Goal: Task Accomplishment & Management: Use online tool/utility

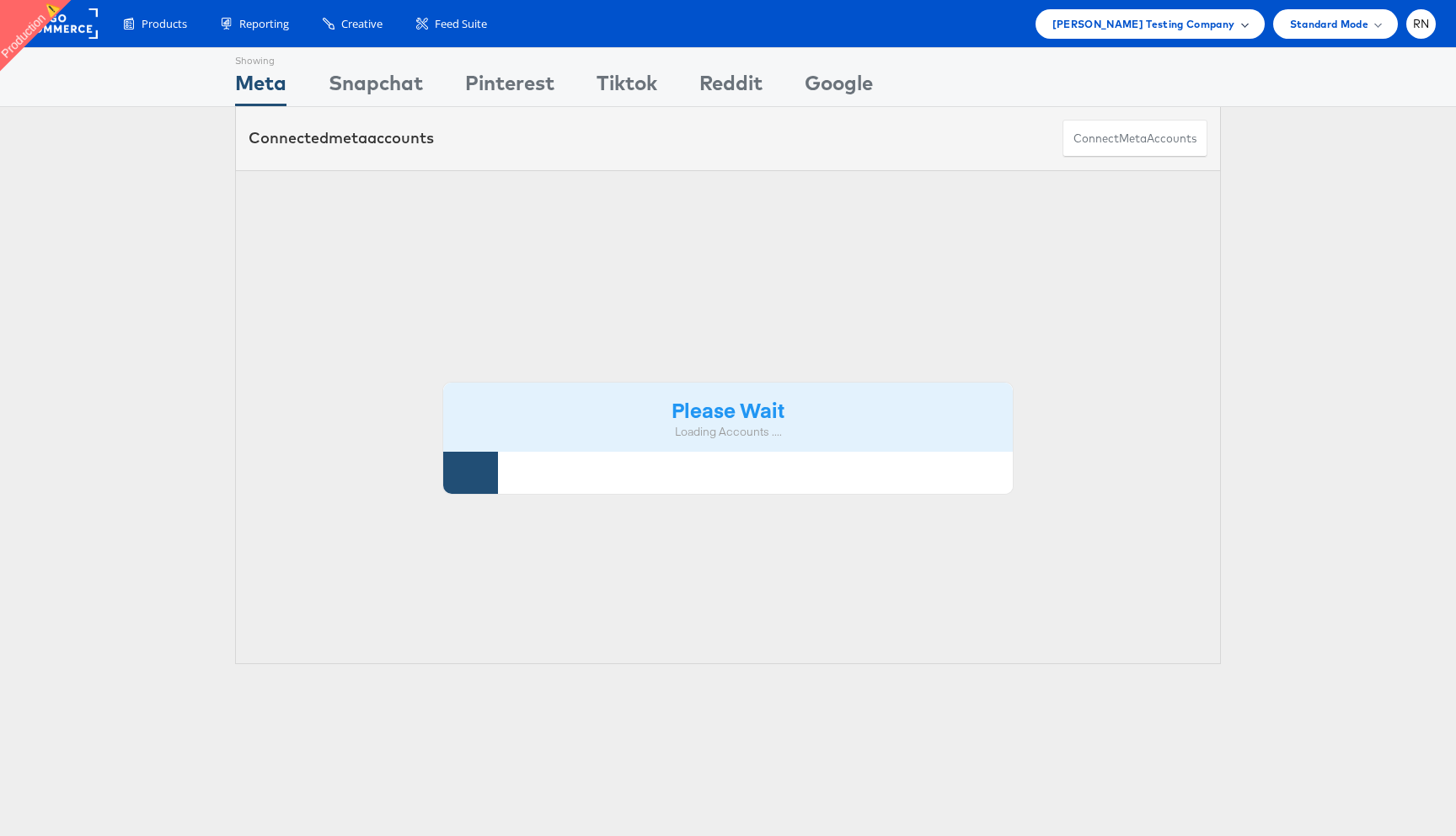
click at [1138, 31] on span "Colin Clarke Testing Company" at bounding box center [1144, 24] width 183 height 18
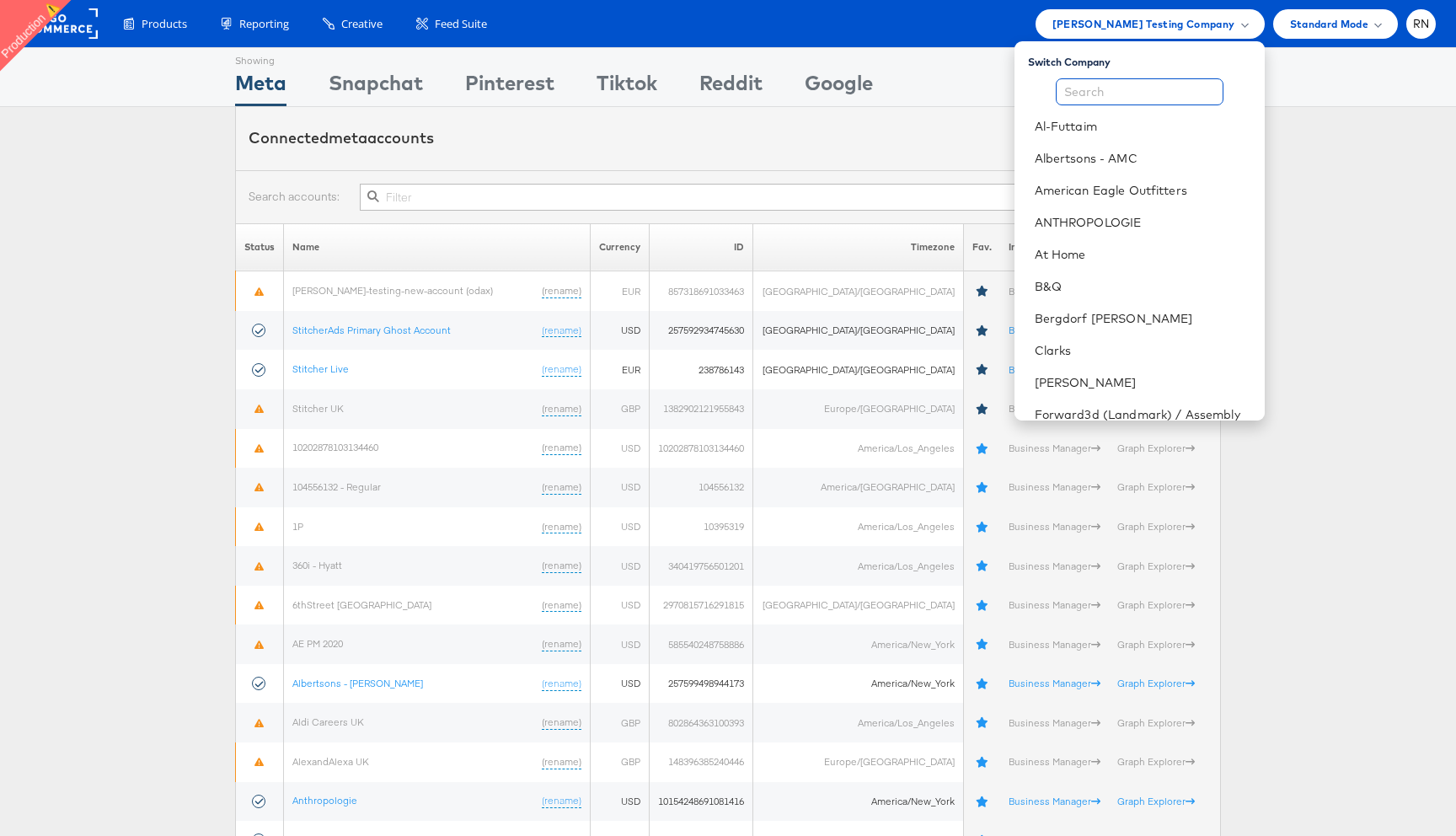
click at [1119, 92] on input "text" at bounding box center [1139, 91] width 168 height 27
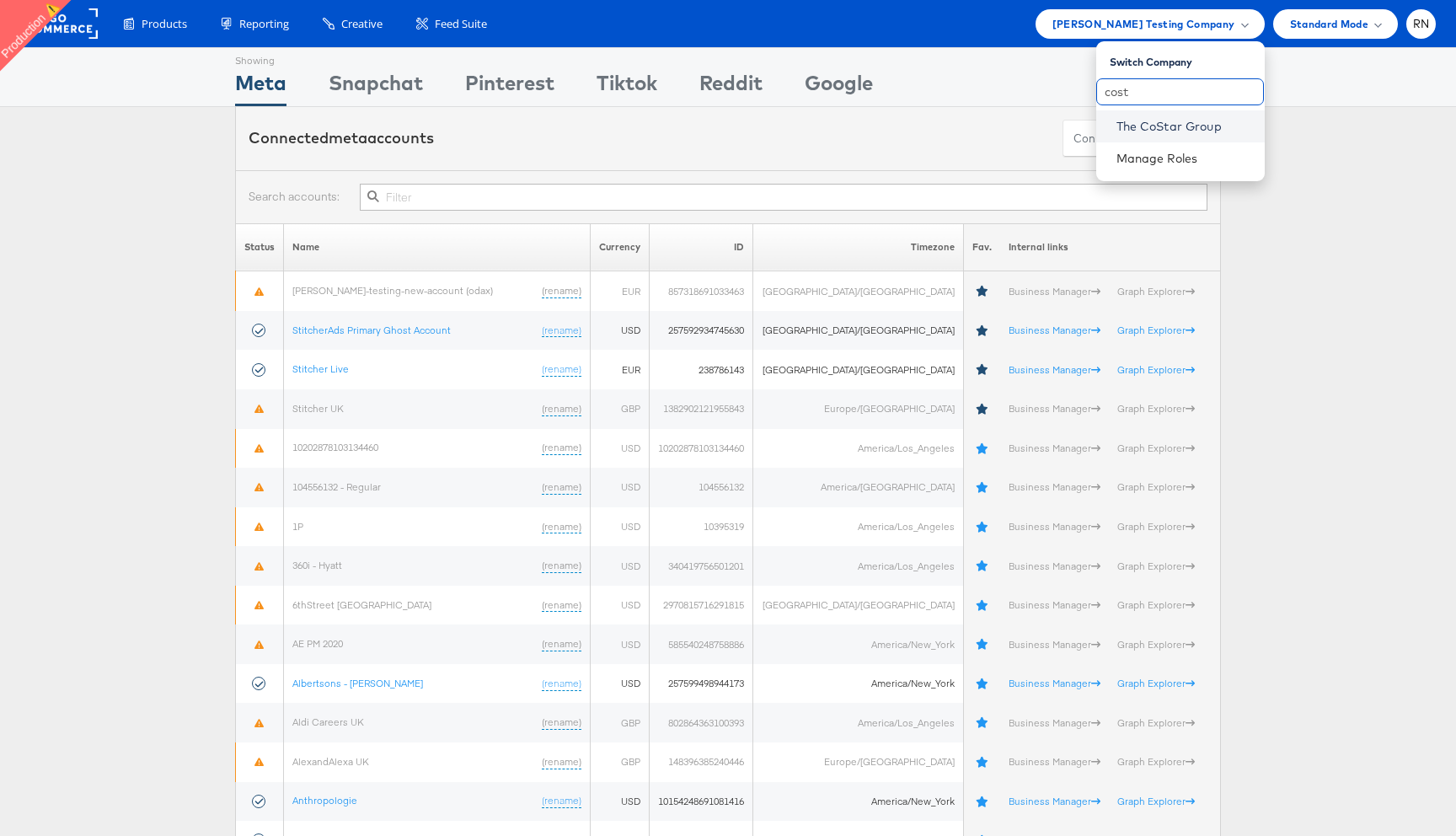
type input "cost"
click at [1131, 123] on link "The CoStar Group" at bounding box center [1184, 126] width 135 height 17
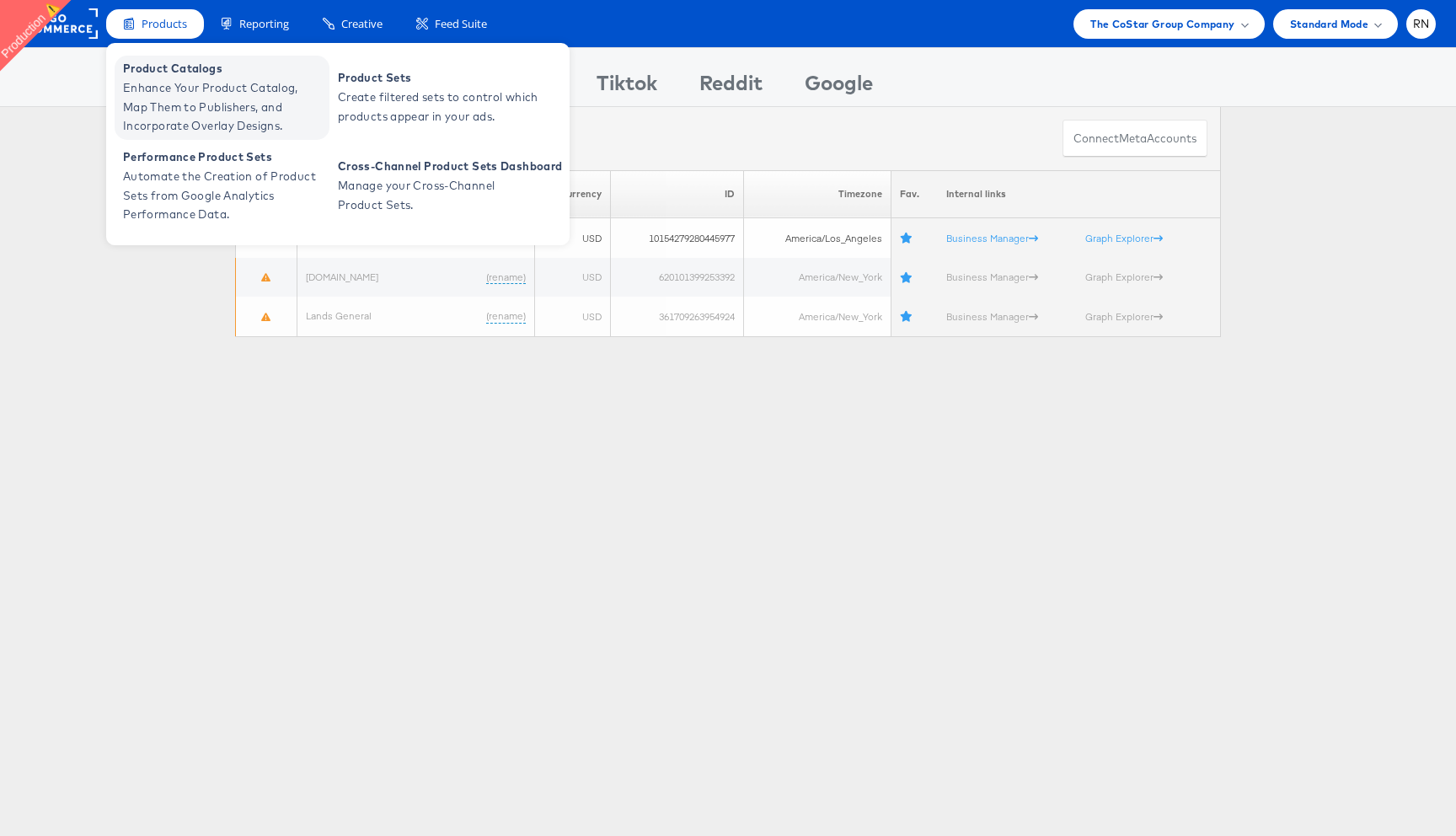
click at [188, 112] on span "Enhance Your Product Catalog, Map Them to Publishers, and Incorporate Overlay D…" at bounding box center [224, 107] width 203 height 57
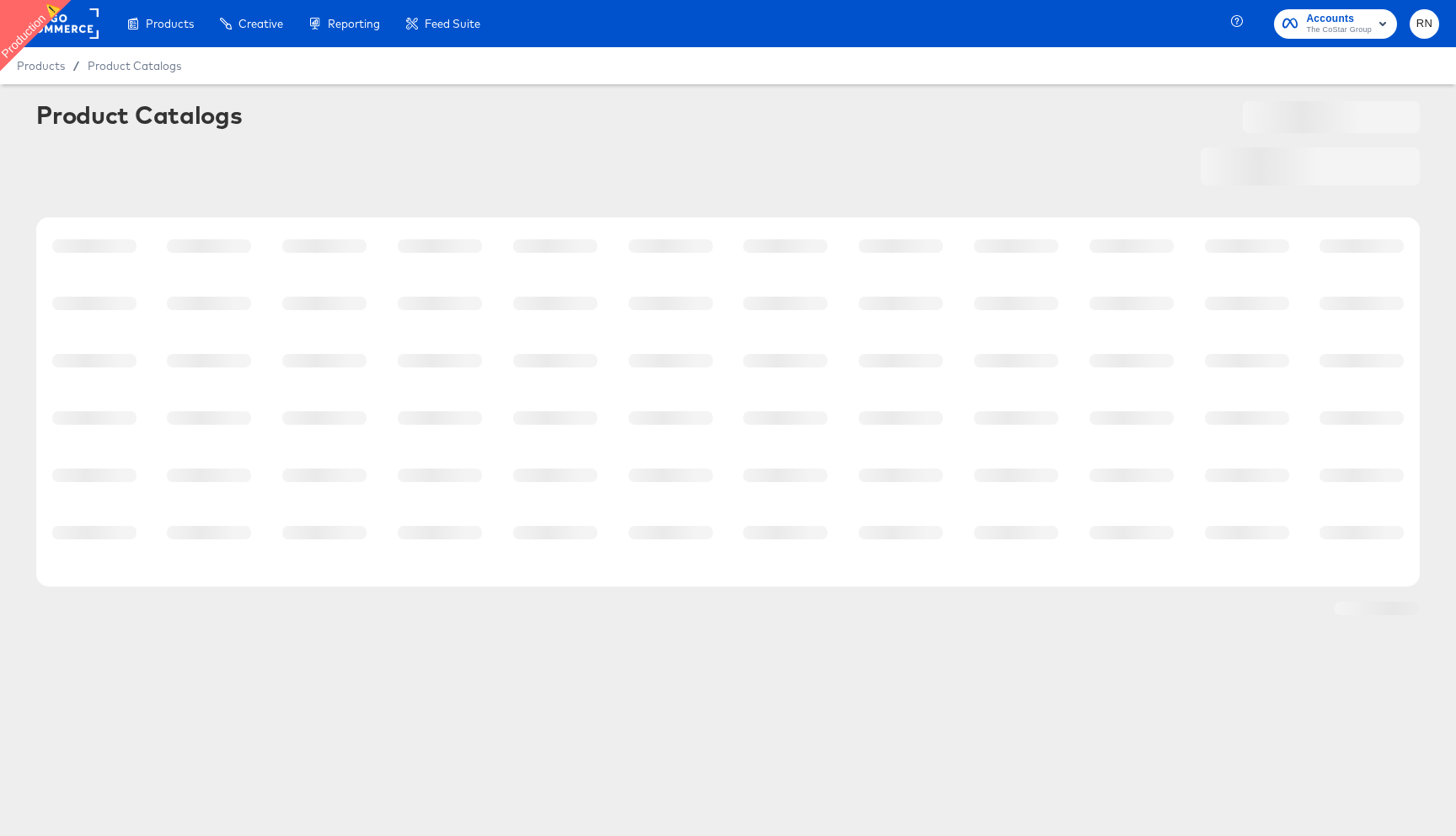
click at [188, 112] on div "Product Catalogs" at bounding box center [139, 114] width 205 height 27
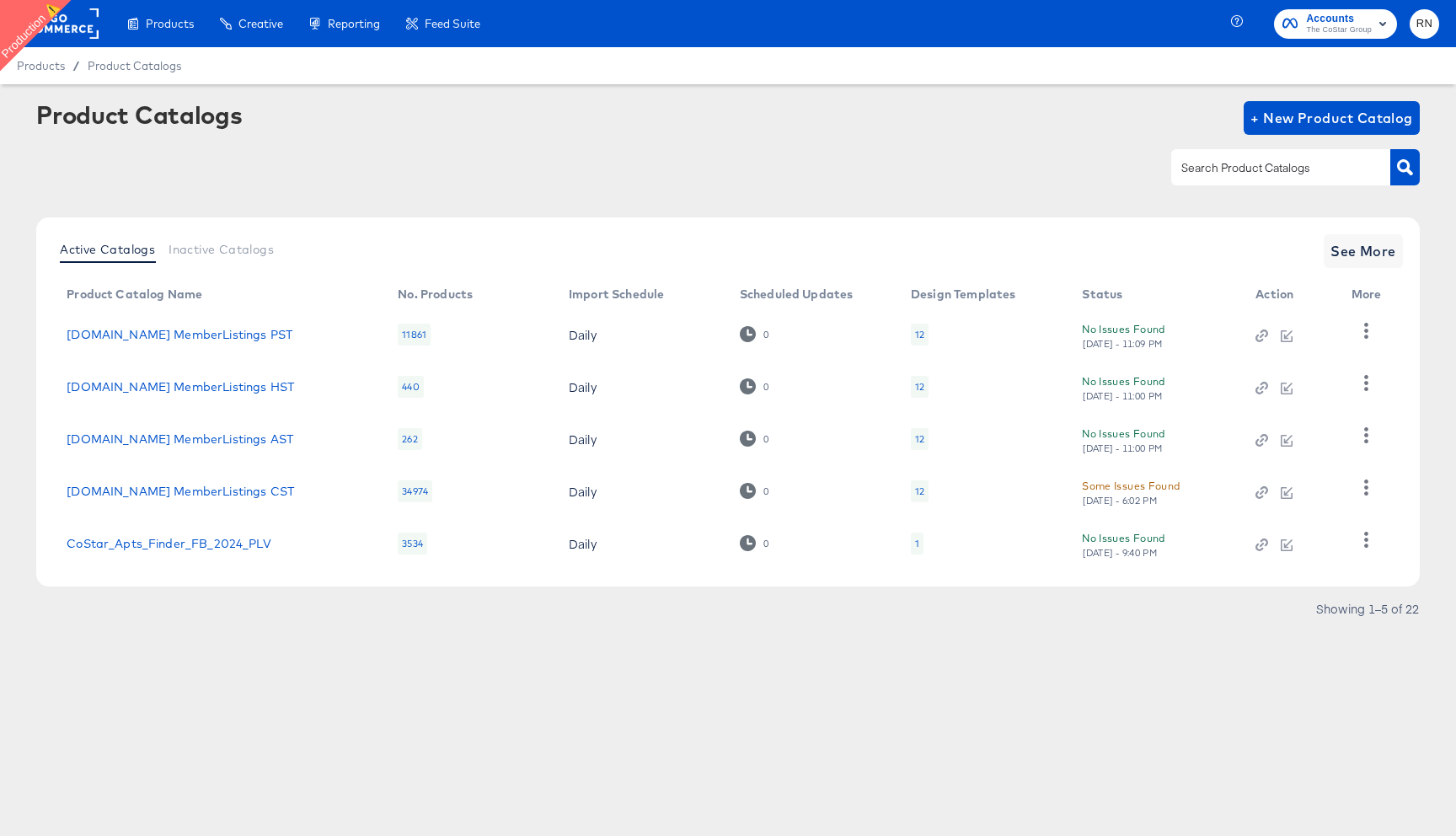
click at [1218, 173] on input "text" at bounding box center [1267, 168] width 180 height 20
type input "Costar"
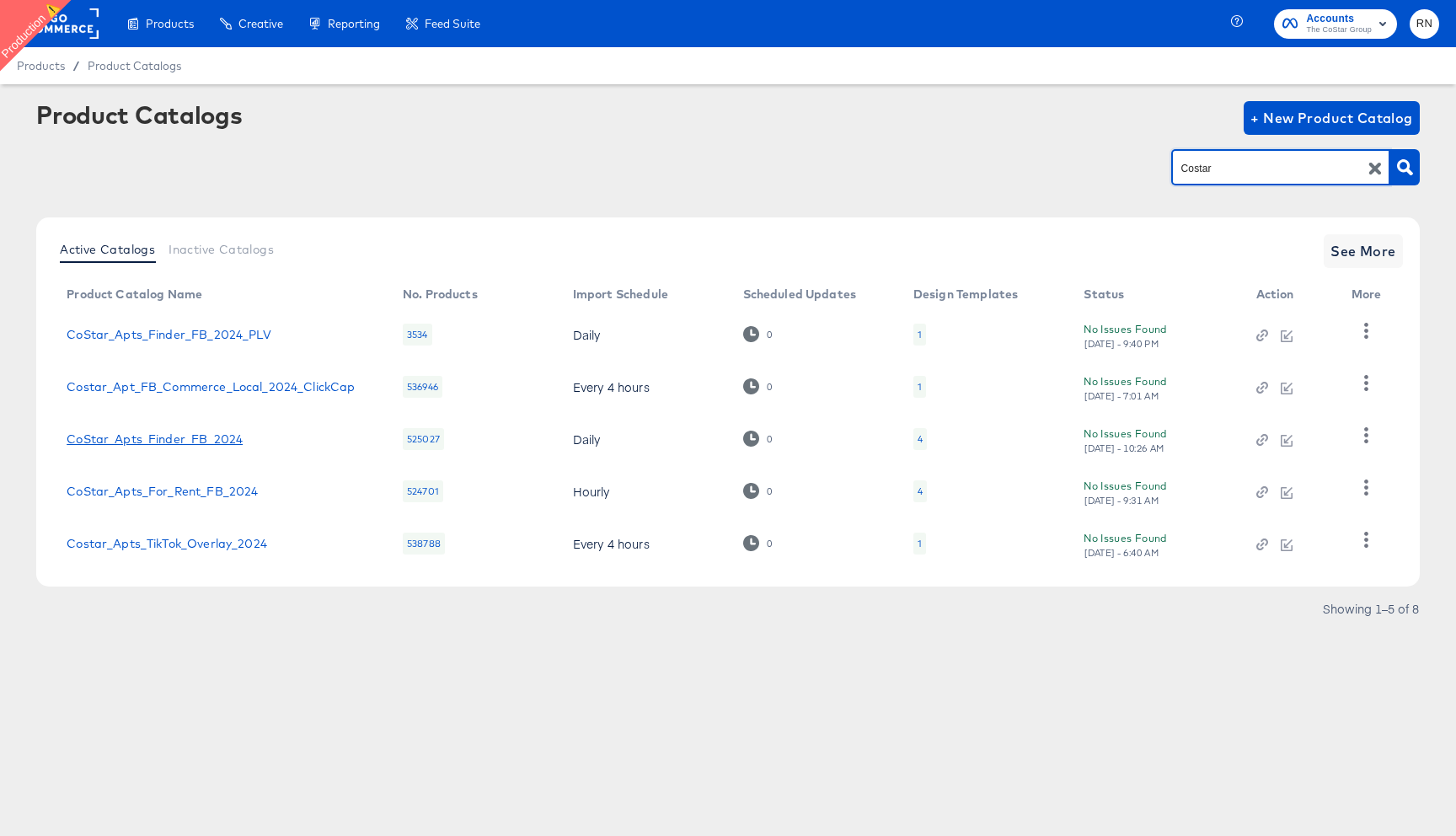
click at [215, 442] on link "CoStar_Apts_Finder_FB_2024" at bounding box center [154, 440] width 176 height 14
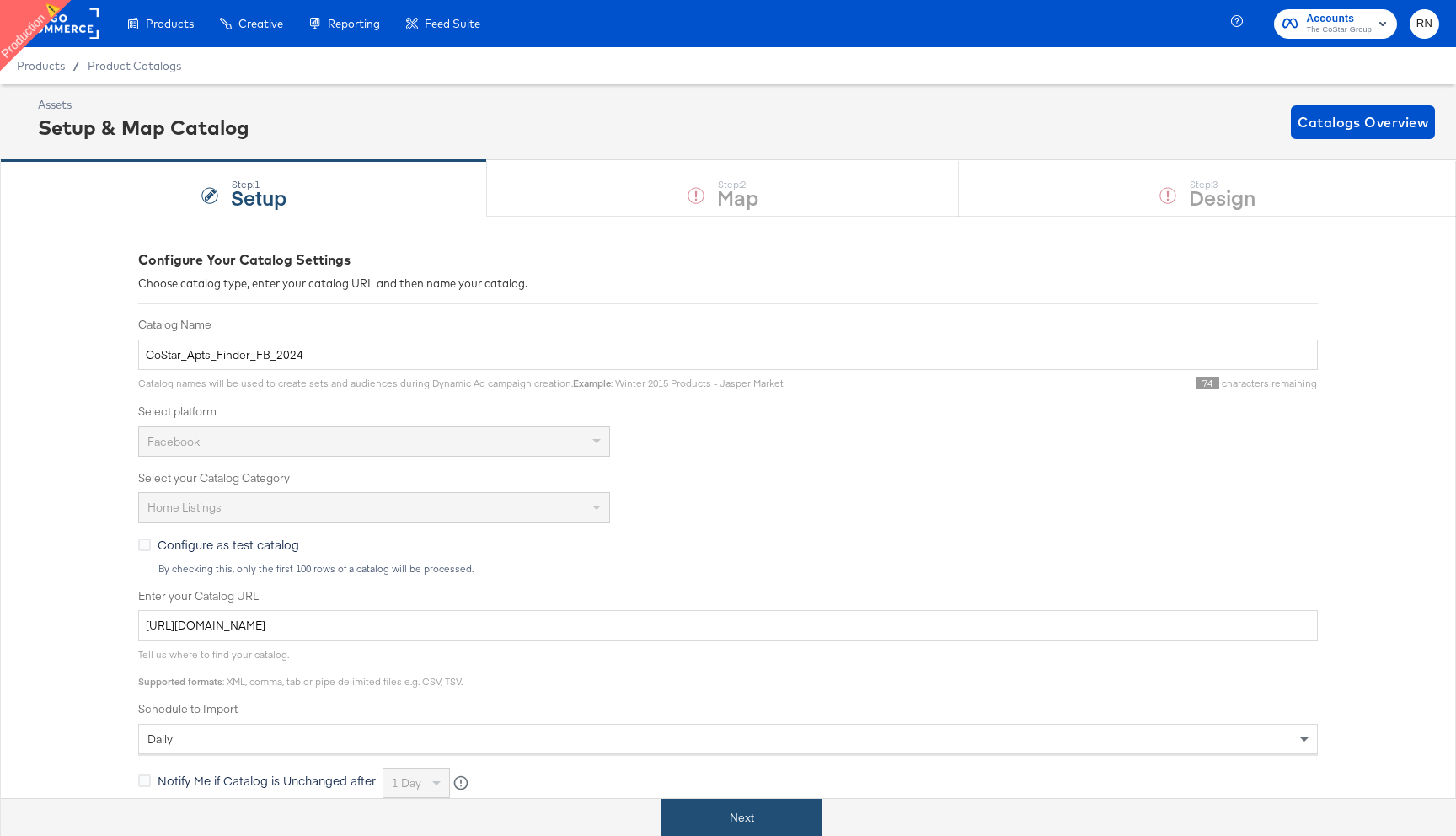
click at [733, 816] on button "Next" at bounding box center [742, 818] width 161 height 38
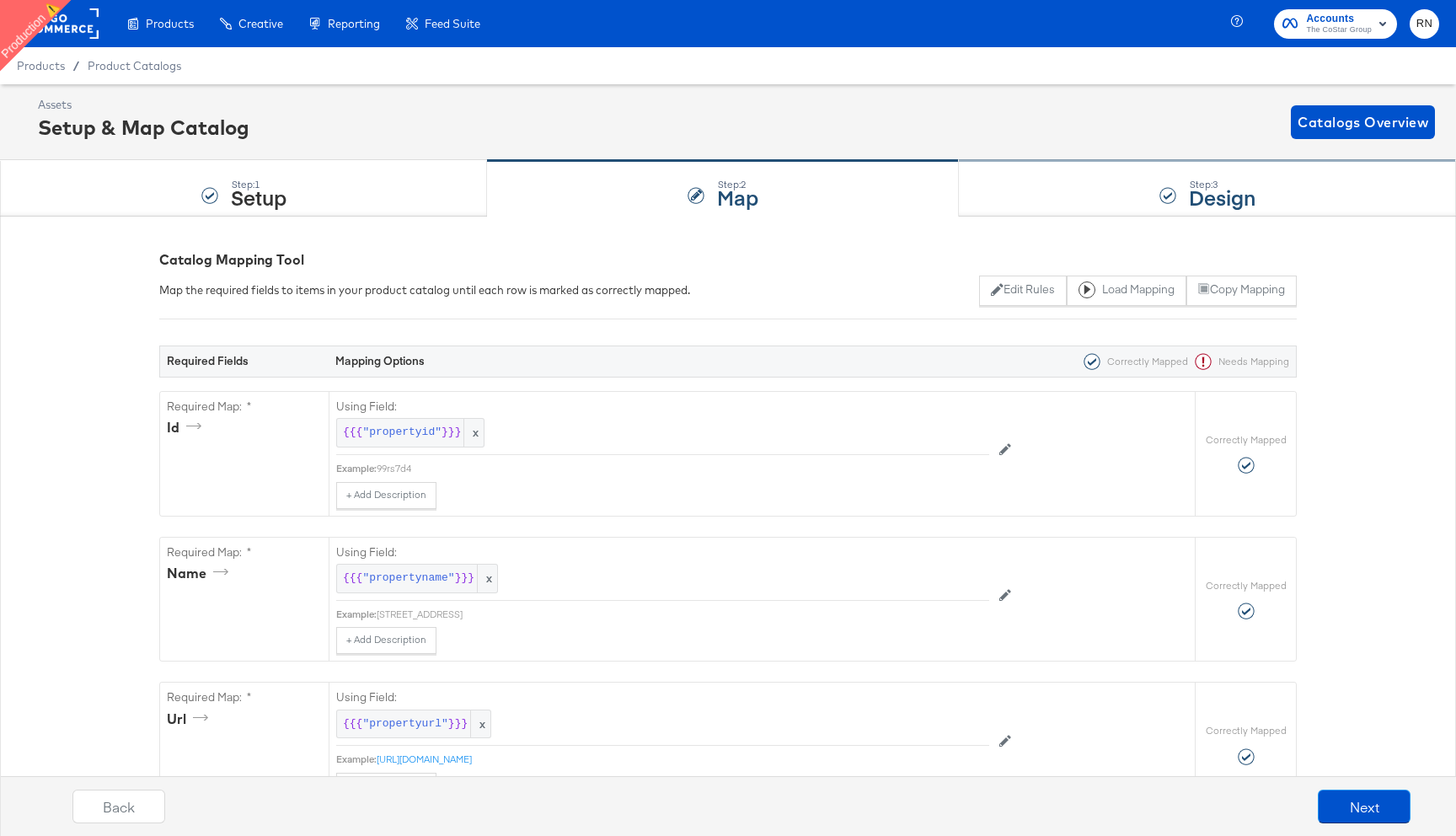
click at [1206, 188] on strong "Design" at bounding box center [1223, 197] width 67 height 28
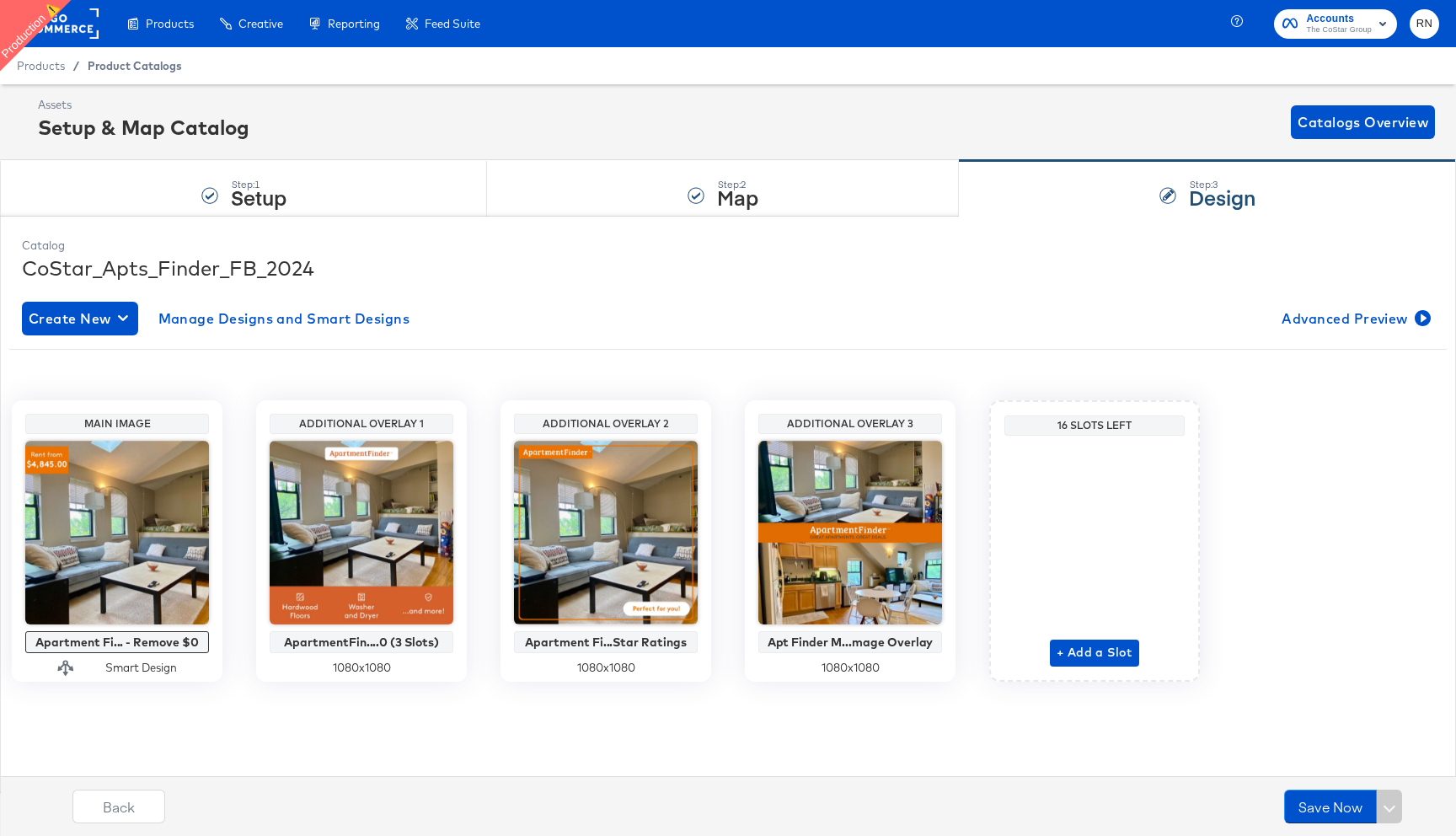
click at [133, 68] on span "Product Catalogs" at bounding box center [135, 66] width 94 height 14
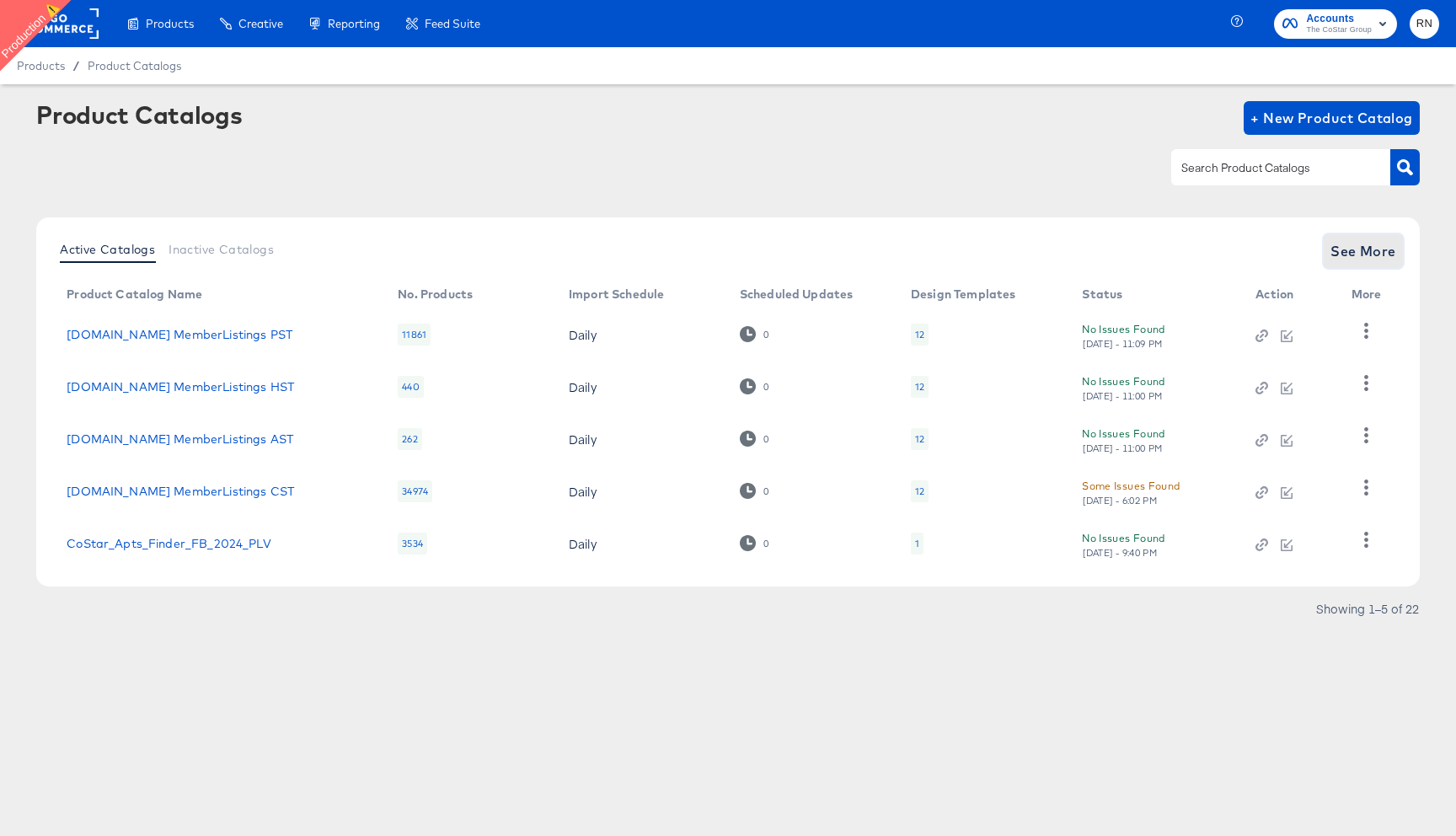
click at [1359, 250] on span "See More" at bounding box center [1364, 251] width 66 height 24
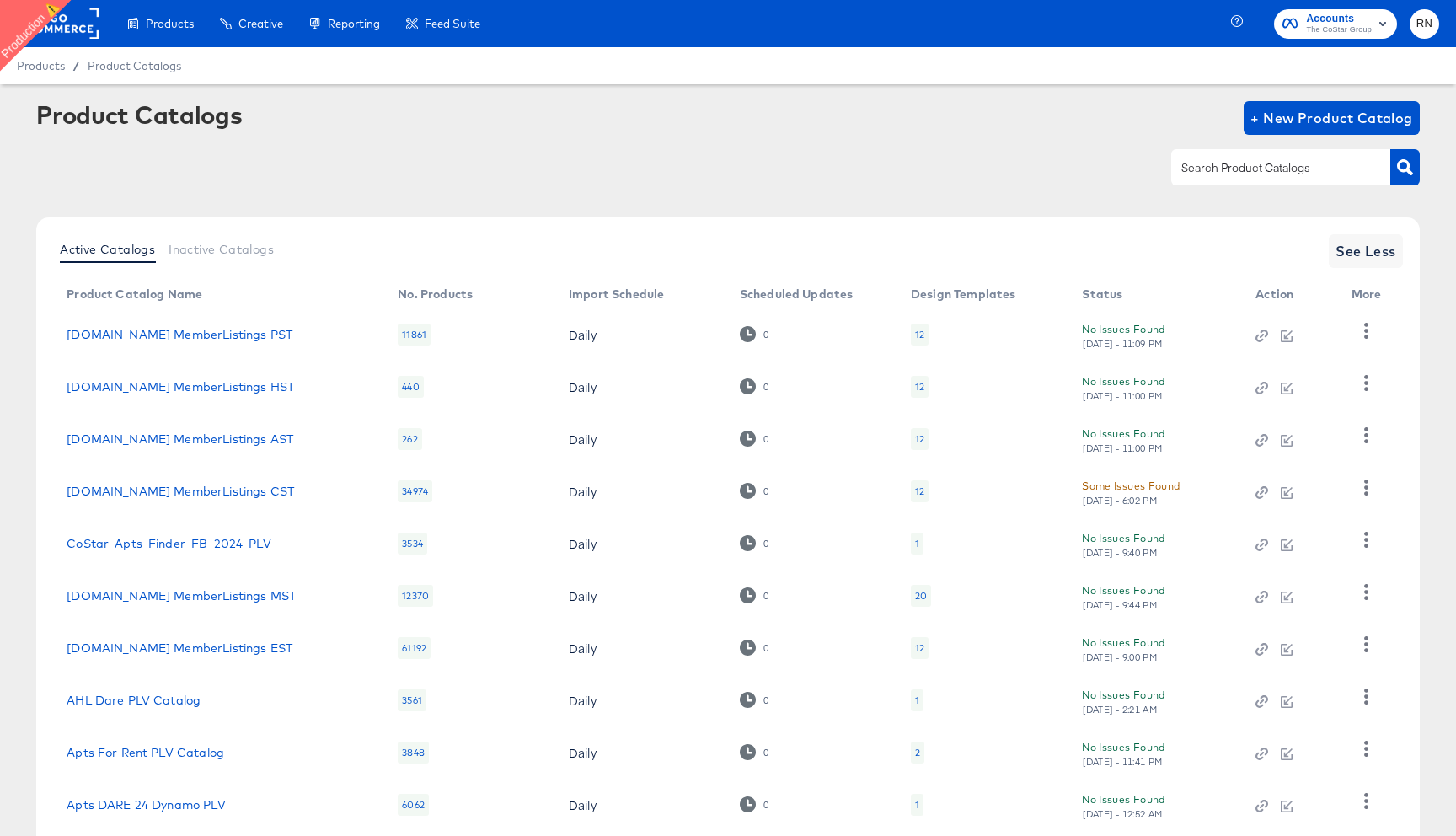
scroll to position [106, 0]
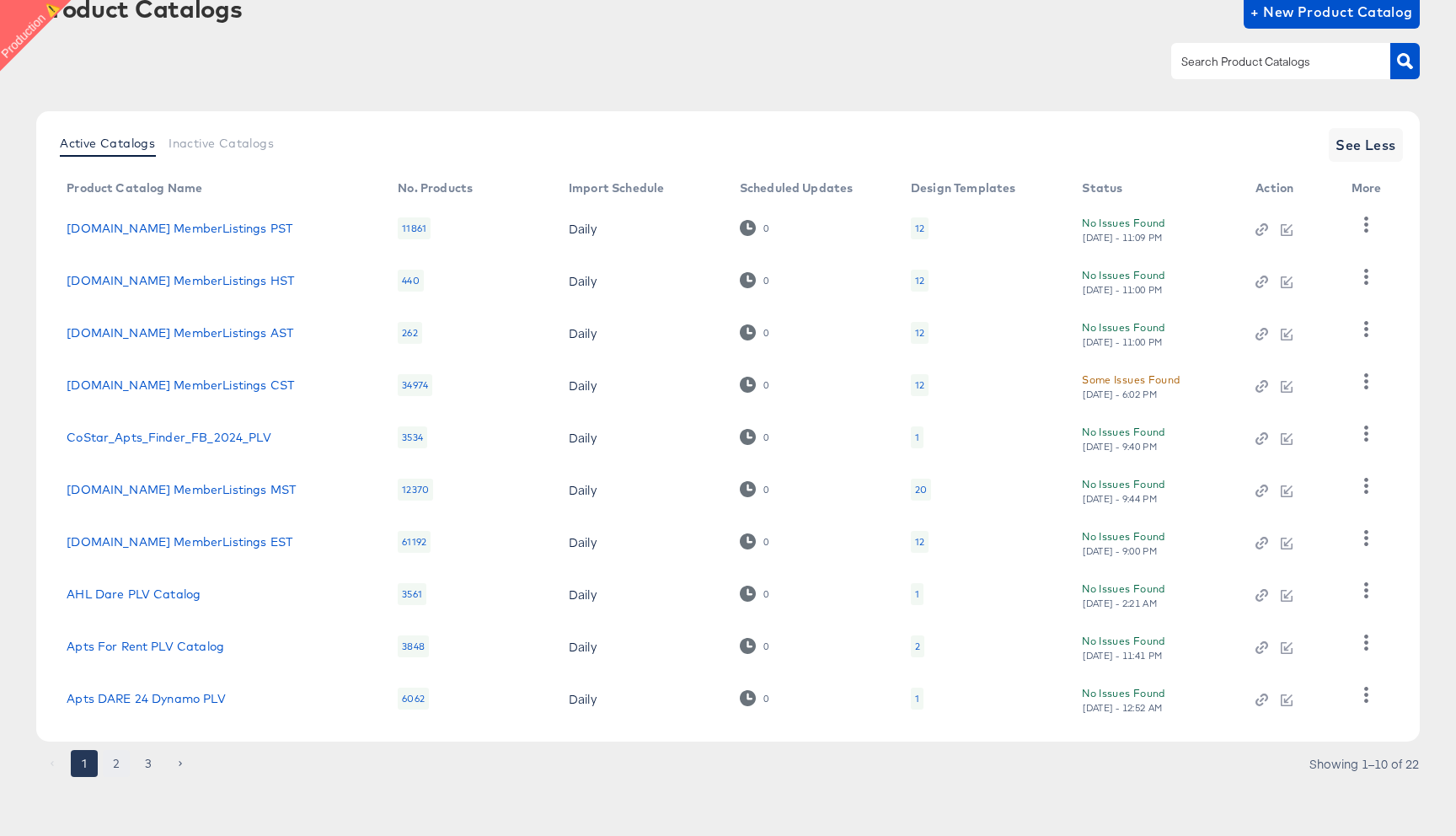
click at [112, 762] on button "2" at bounding box center [116, 763] width 27 height 27
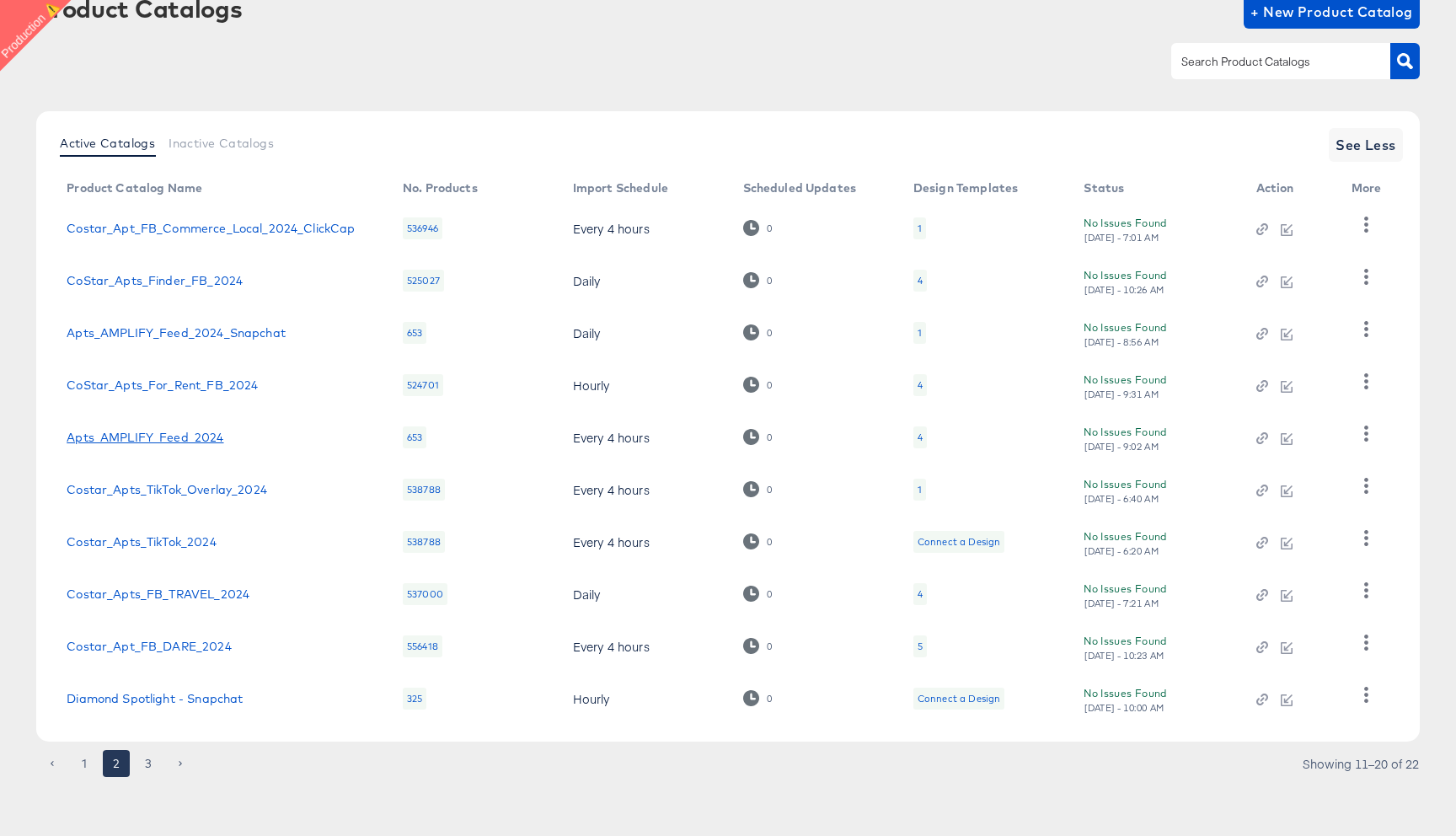
click at [163, 434] on link "Apts_AMPLIFY_Feed_2024" at bounding box center [145, 438] width 156 height 14
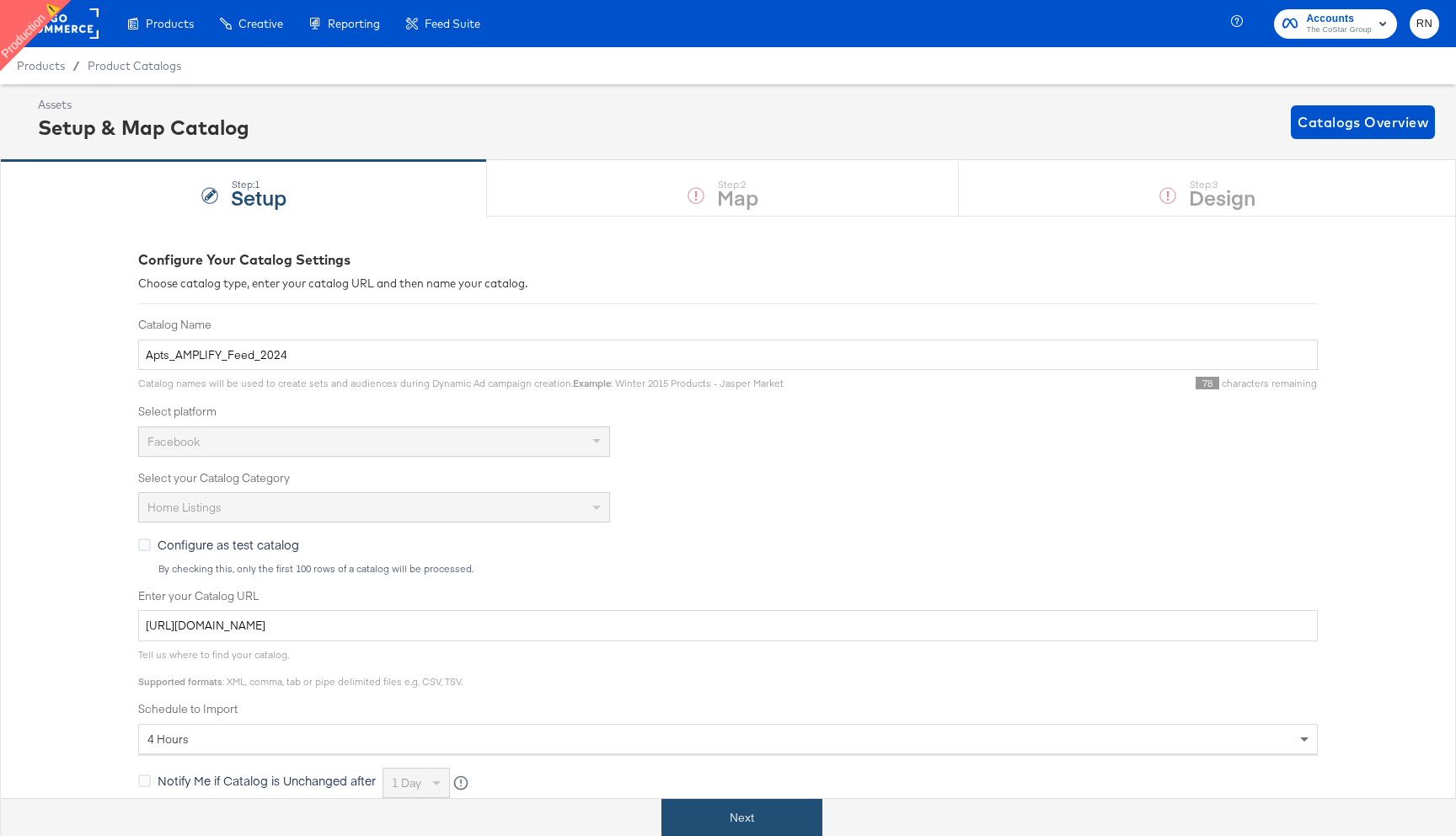
click at [725, 824] on button "Next" at bounding box center [742, 818] width 161 height 38
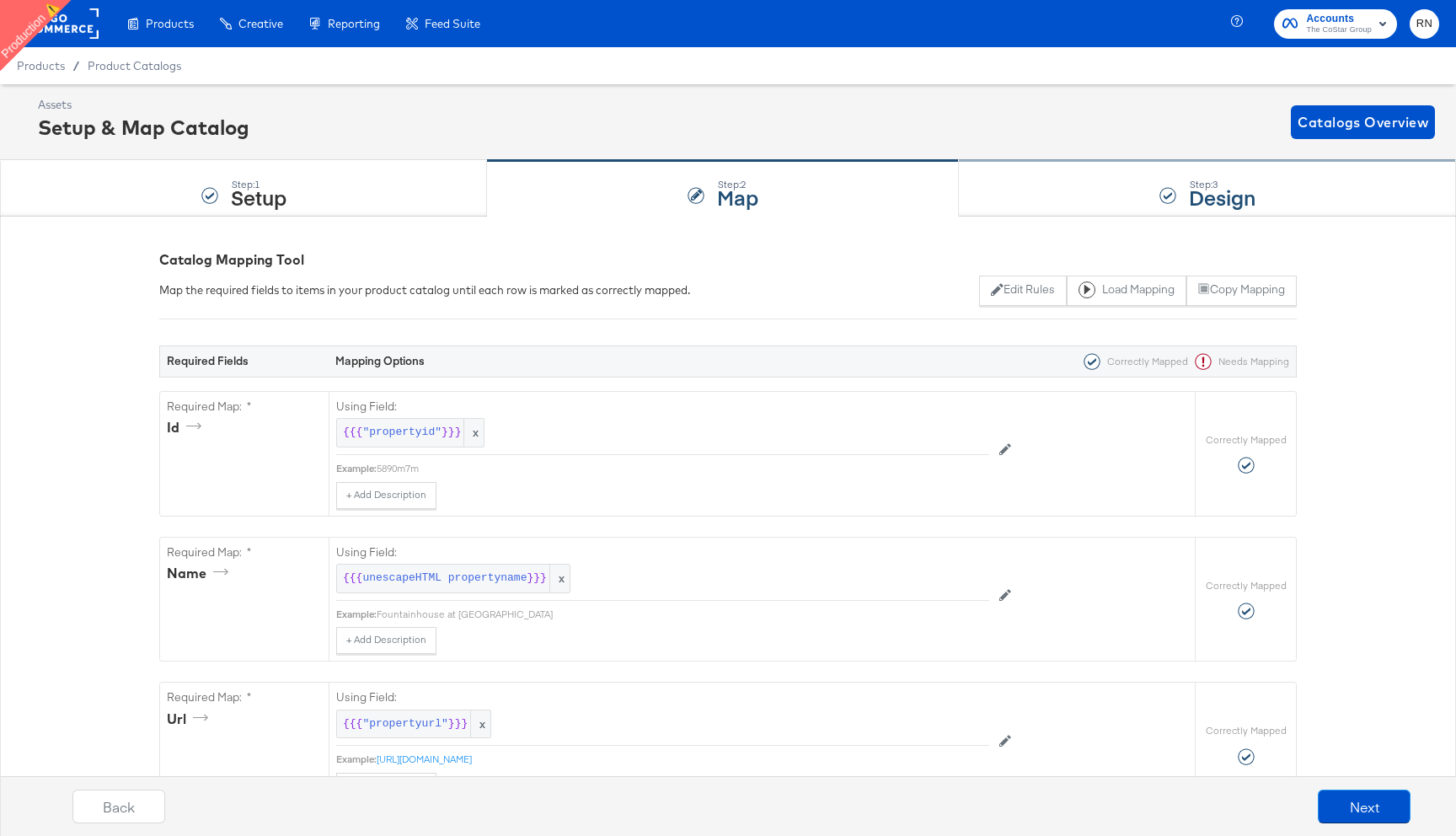
click at [1192, 193] on strong "Design" at bounding box center [1223, 197] width 67 height 28
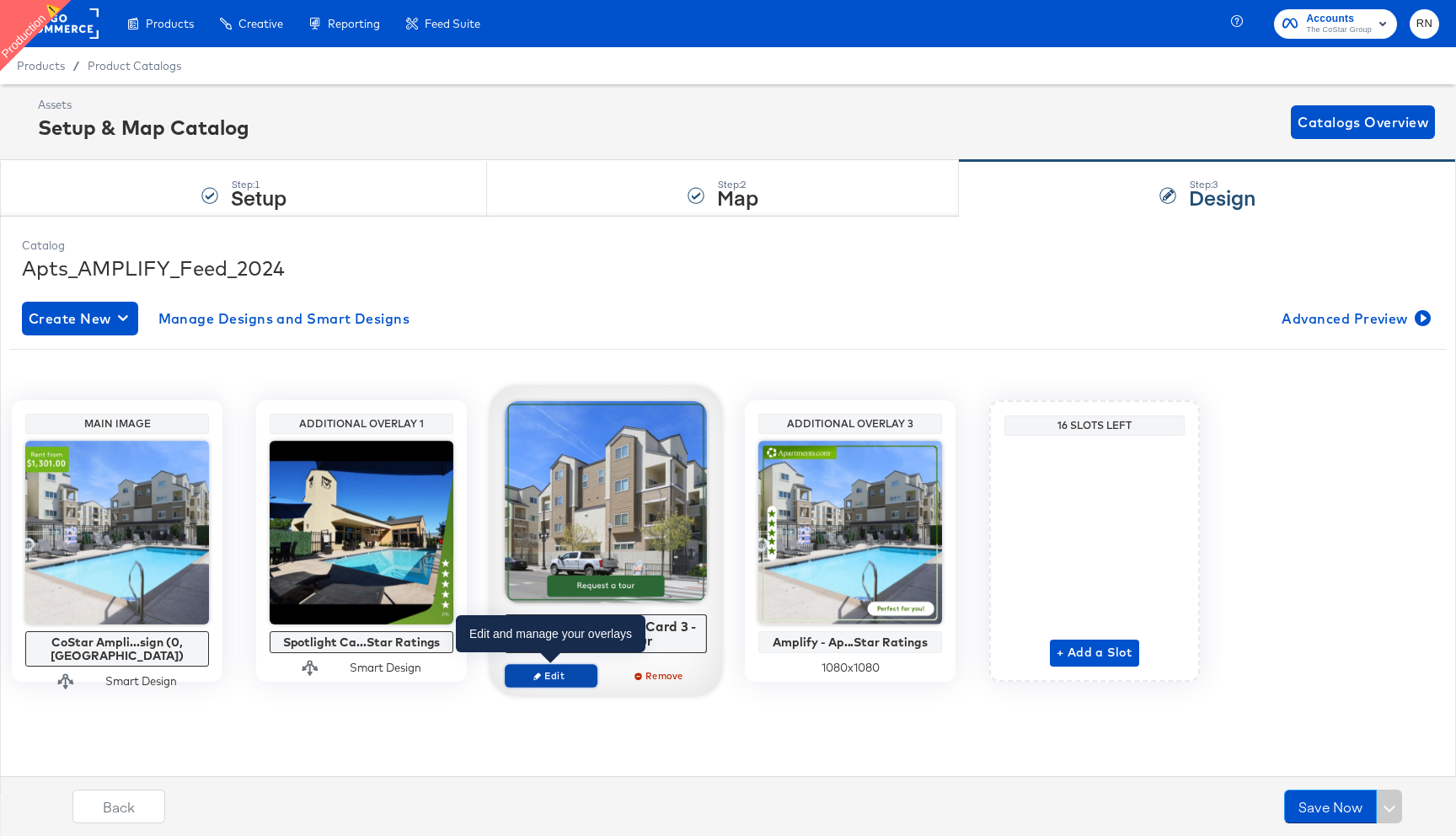
click at [544, 680] on span "Edit" at bounding box center [551, 676] width 78 height 13
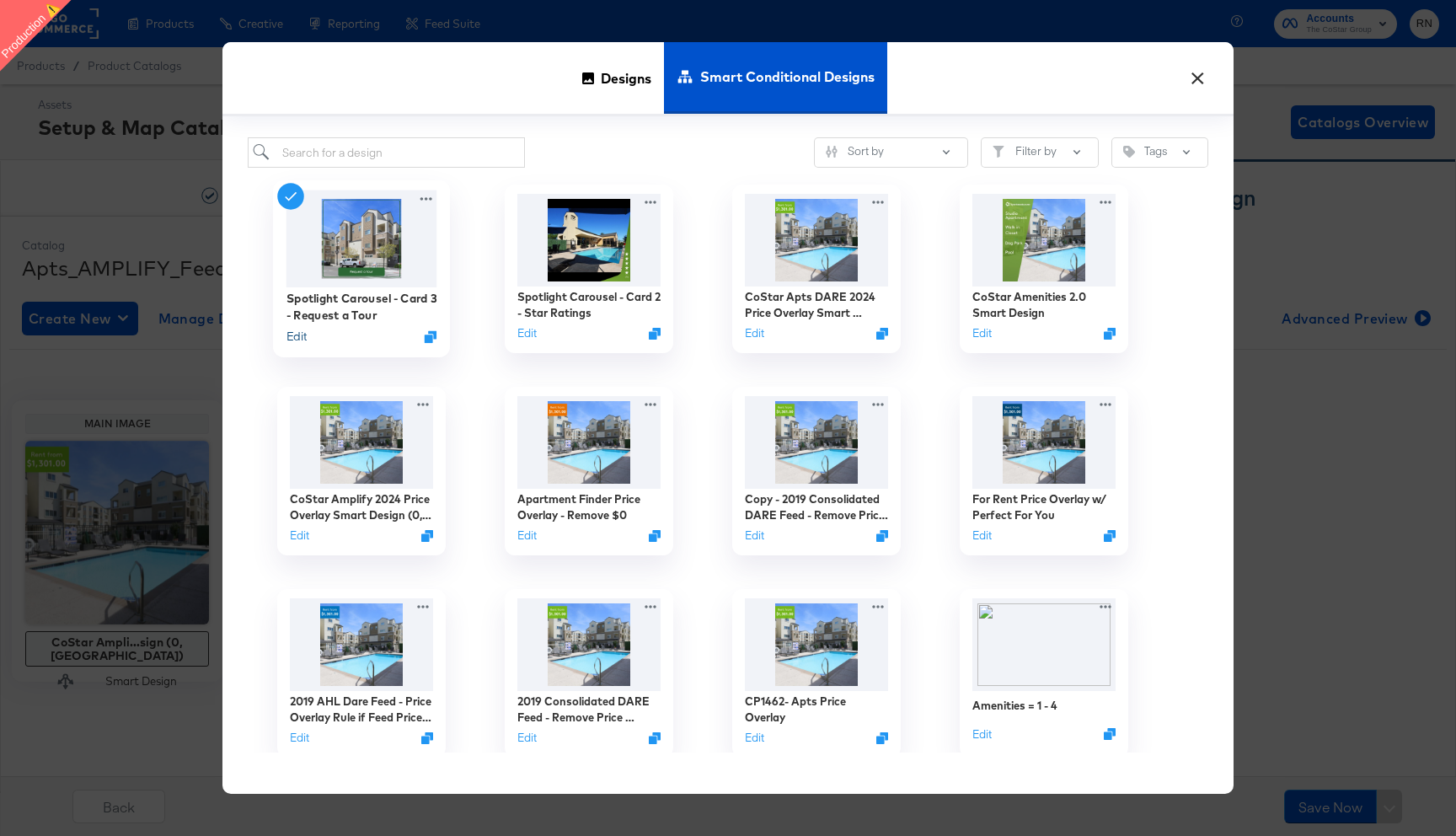
click at [299, 344] on button "Edit" at bounding box center [296, 336] width 21 height 16
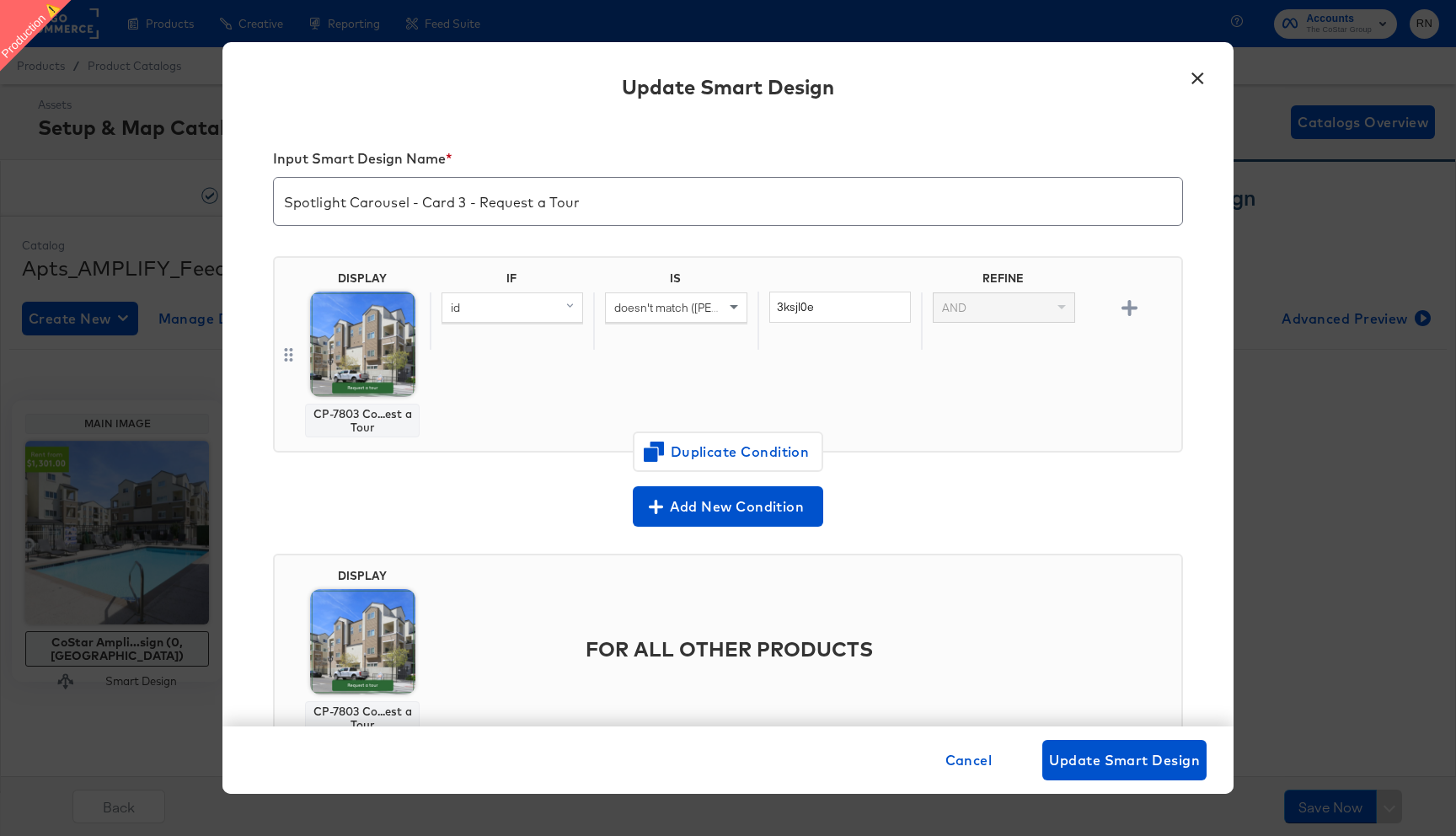
scroll to position [68, 0]
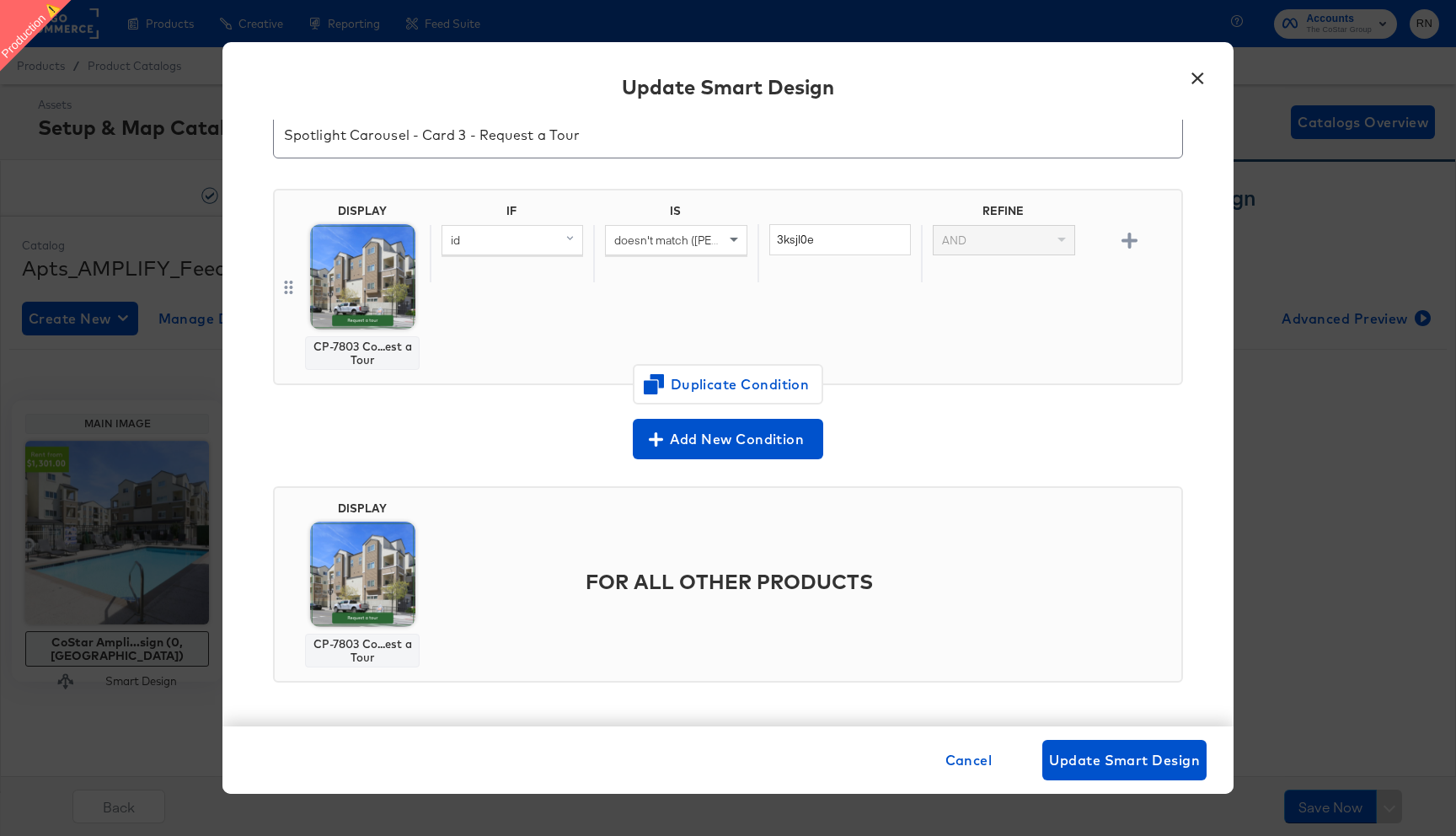
click at [1198, 81] on button "×" at bounding box center [1197, 74] width 30 height 30
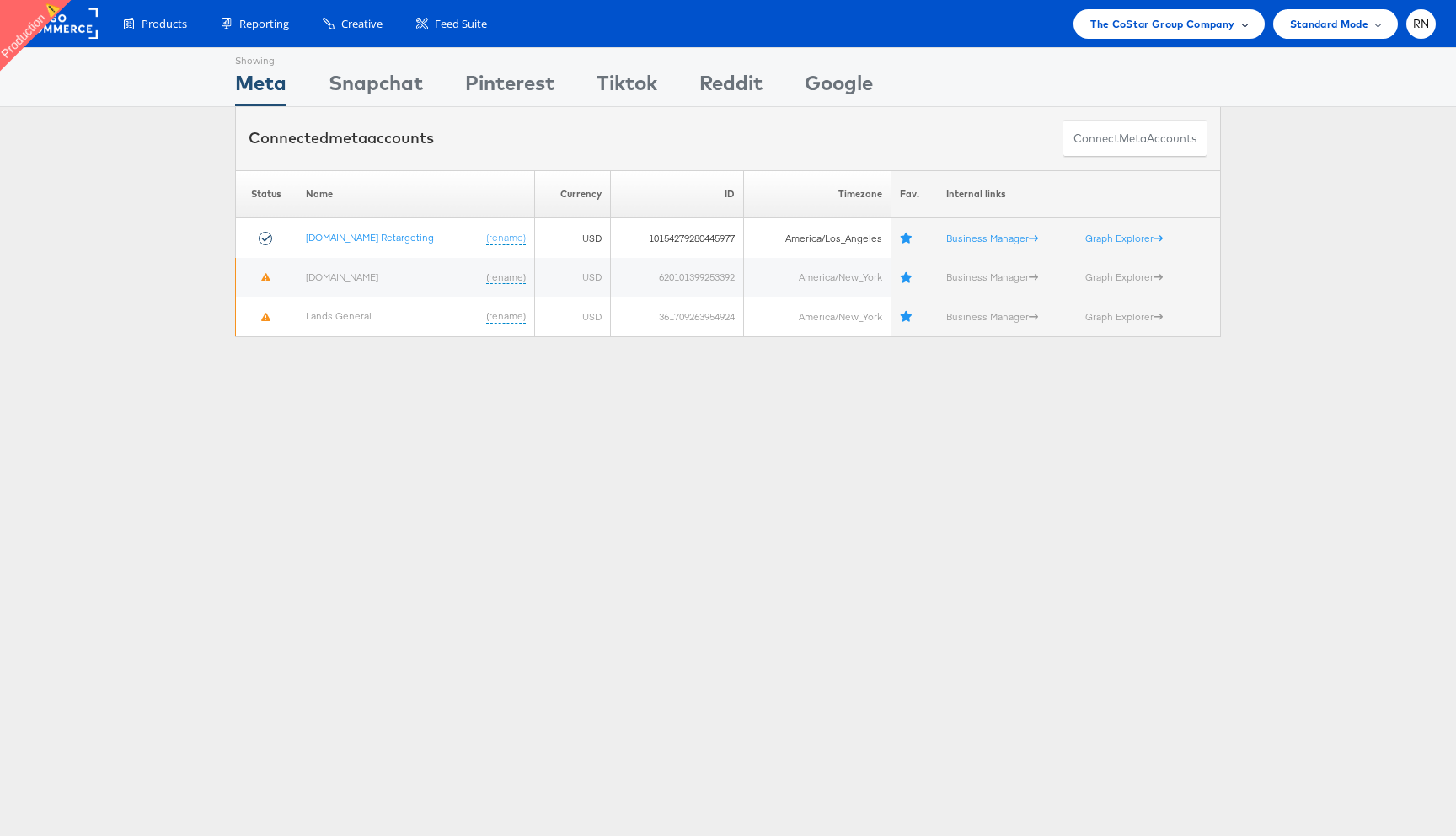
click at [1148, 15] on span "The CoStar Group Company" at bounding box center [1162, 24] width 145 height 18
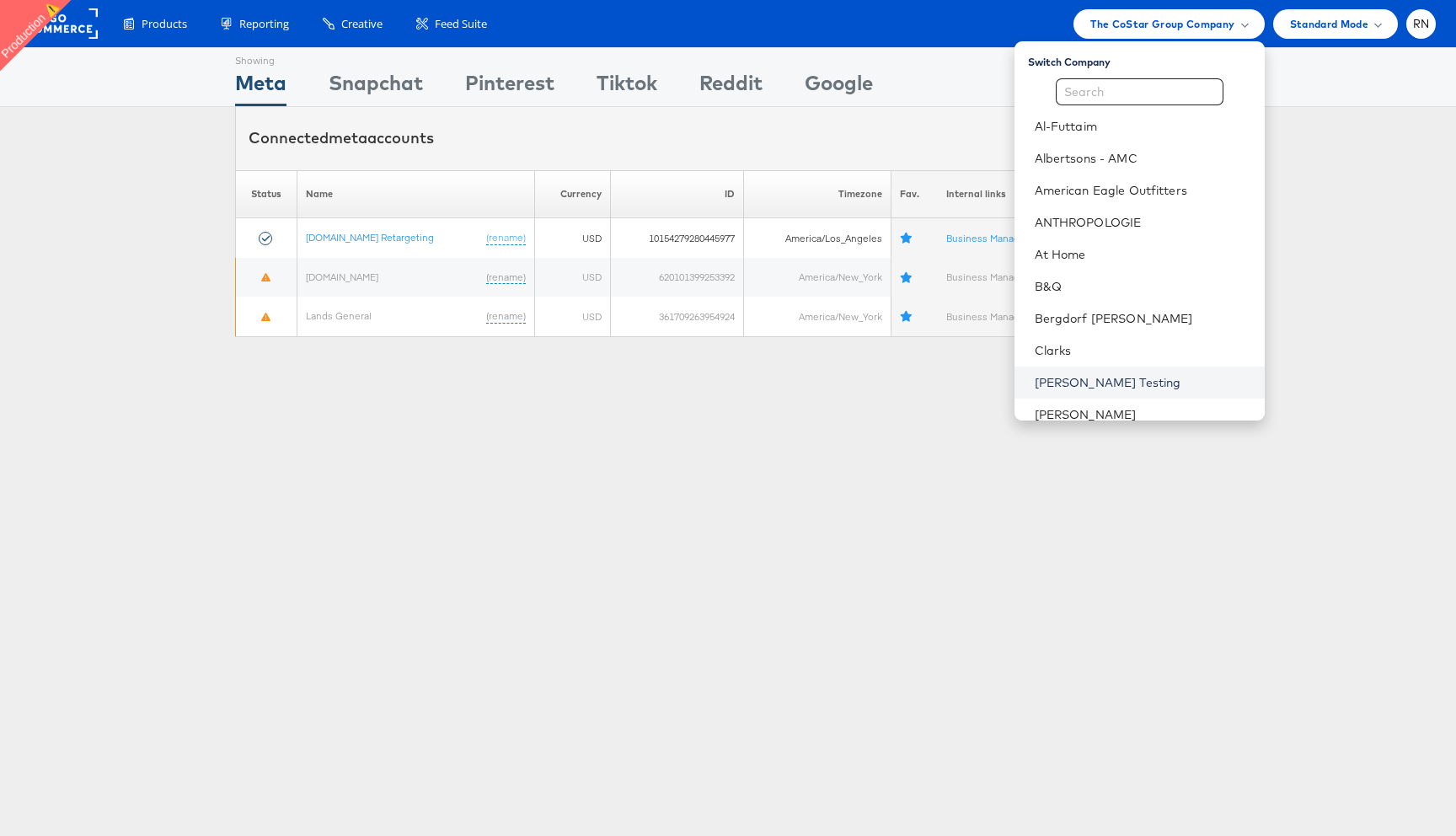
click at [1104, 376] on link "Colin Clarke Testing" at bounding box center [1143, 383] width 216 height 17
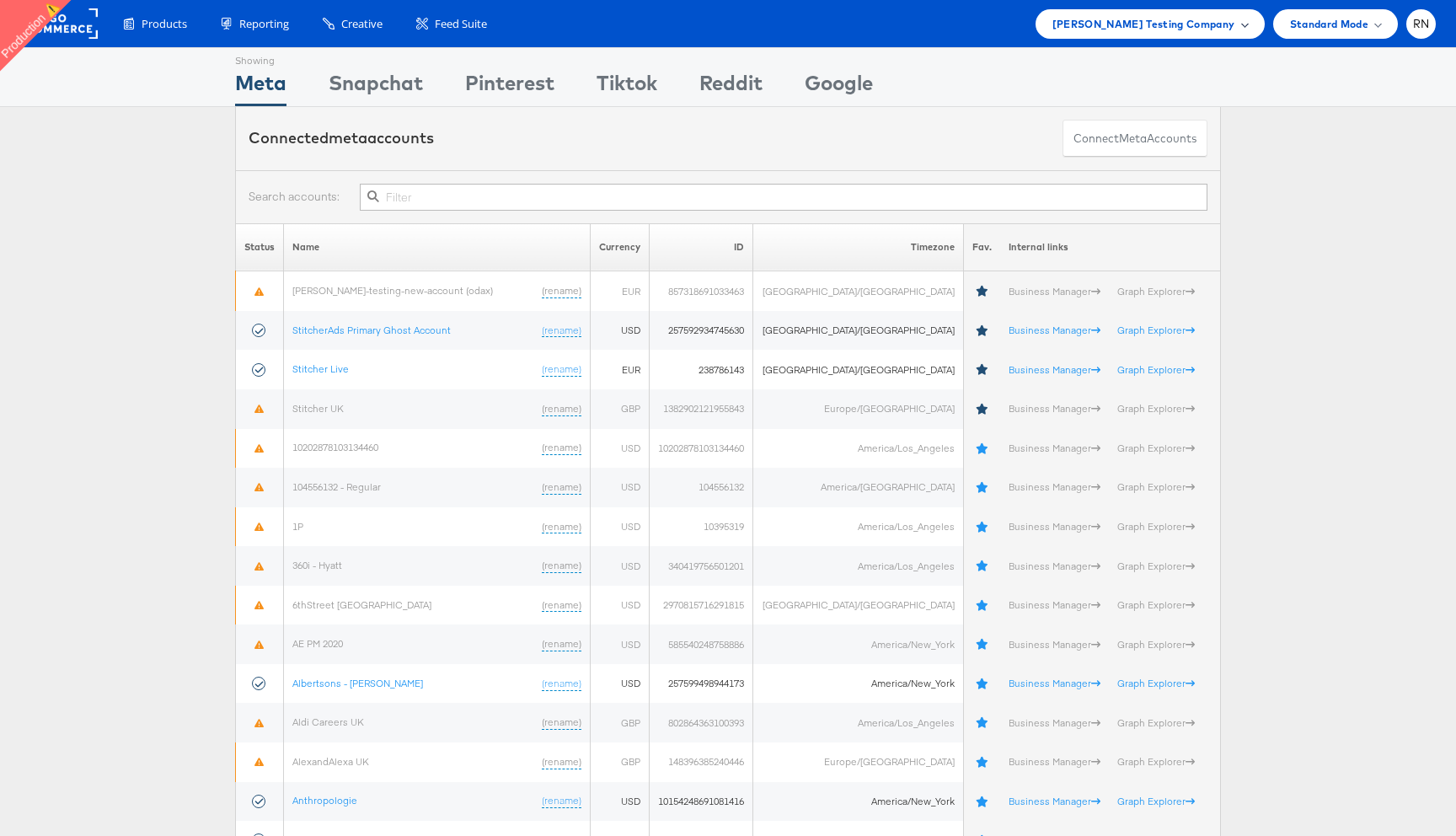
click at [1188, 18] on span "Colin Clarke Testing Company" at bounding box center [1144, 24] width 183 height 18
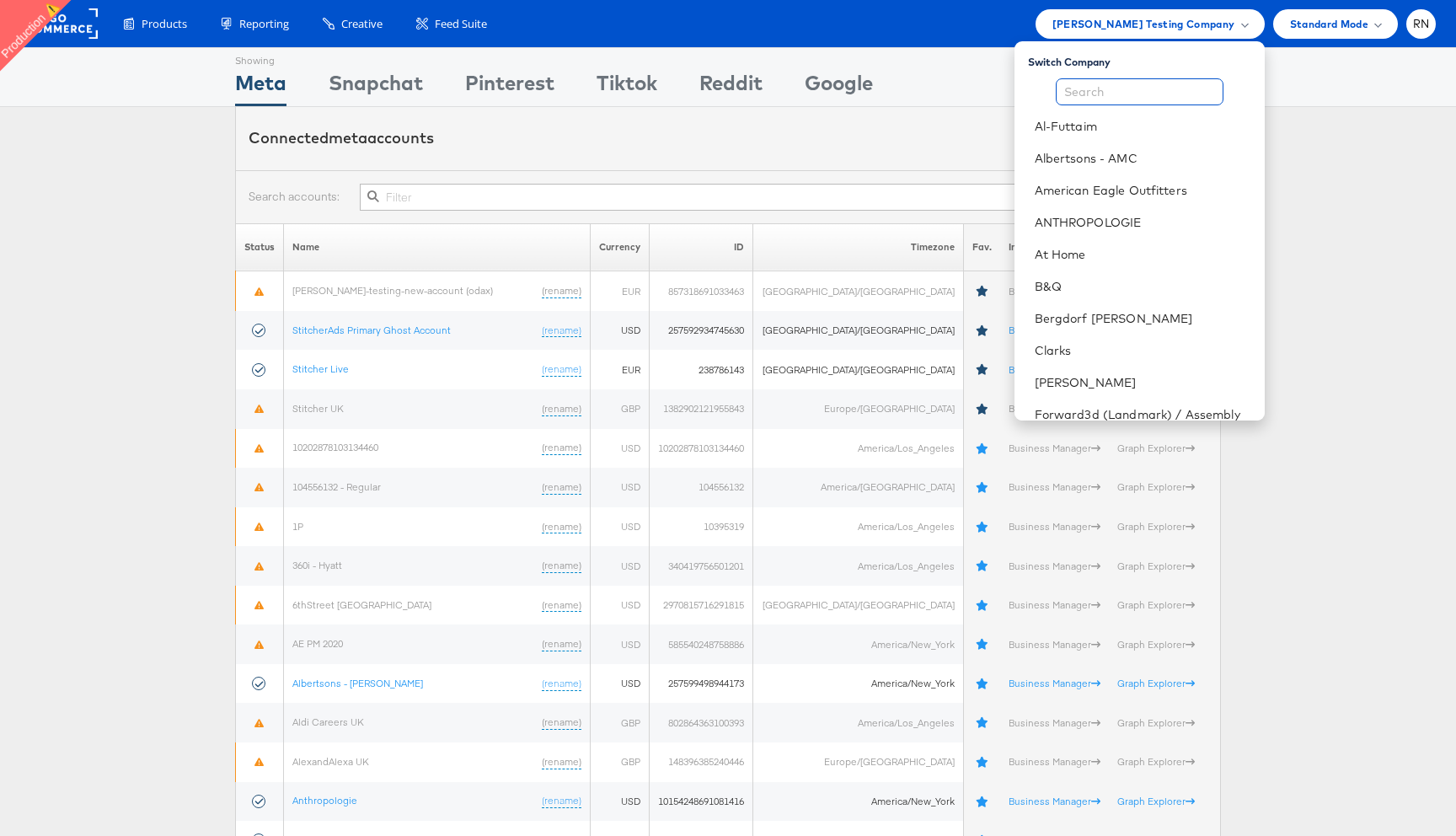
click at [1091, 100] on input "text" at bounding box center [1139, 91] width 168 height 27
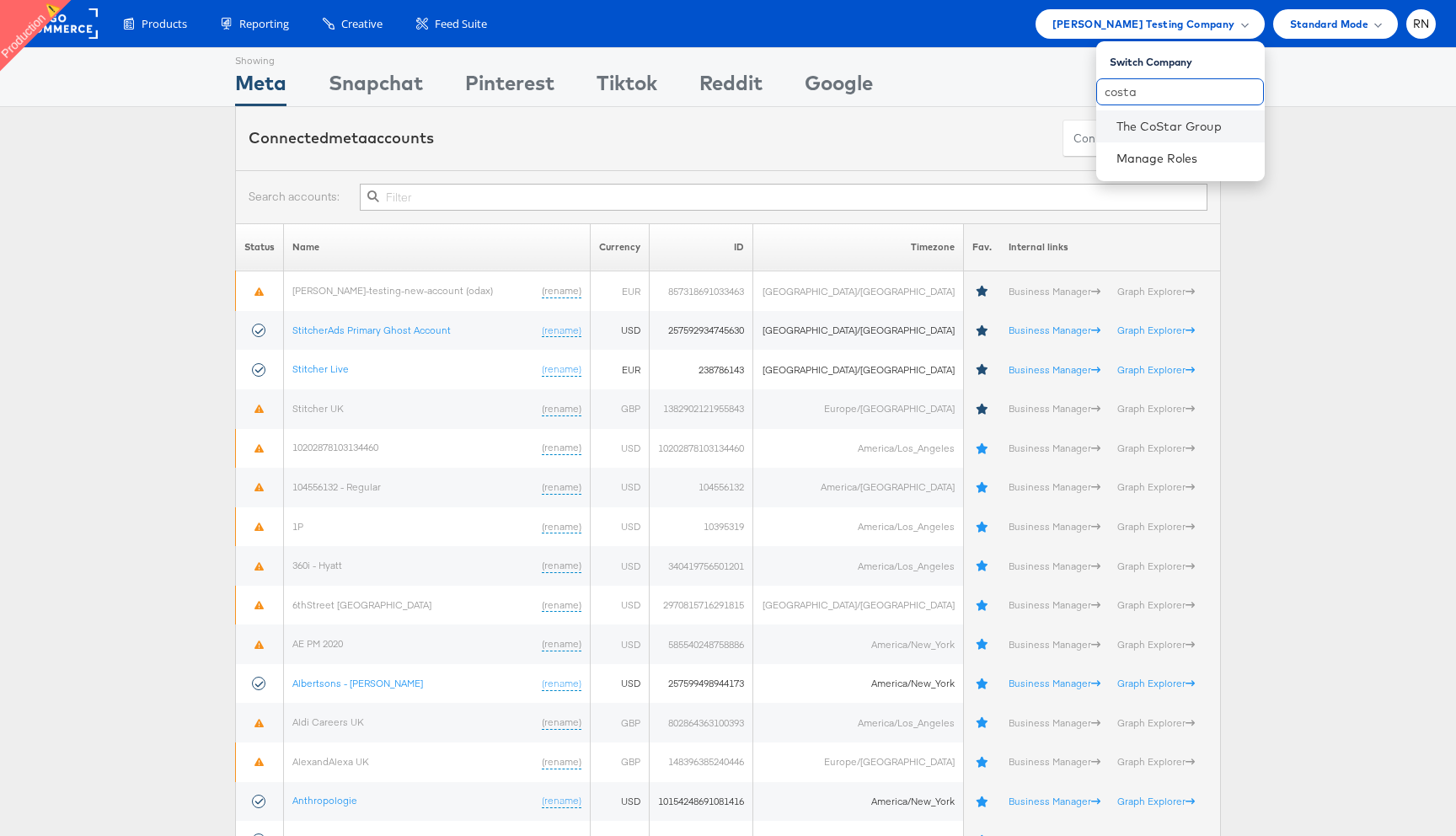
type input "costa"
click at [1114, 127] on li "The CoStar Group" at bounding box center [1180, 126] width 168 height 32
click at [1187, 125] on link "The CoStar Group" at bounding box center [1184, 126] width 135 height 17
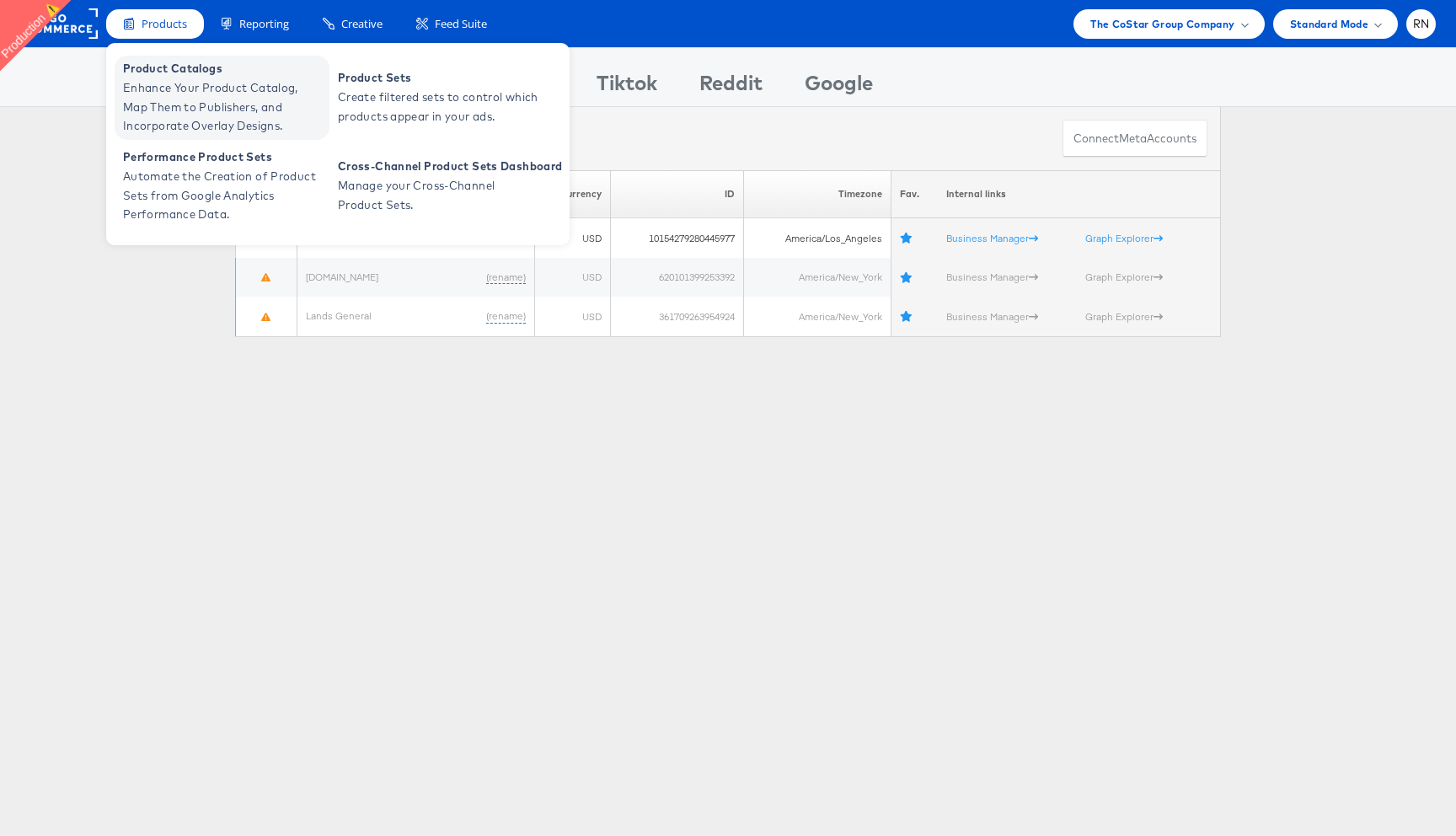
click at [215, 100] on span "Enhance Your Product Catalog, Map Them to Publishers, and Incorporate Overlay D…" at bounding box center [224, 107] width 203 height 57
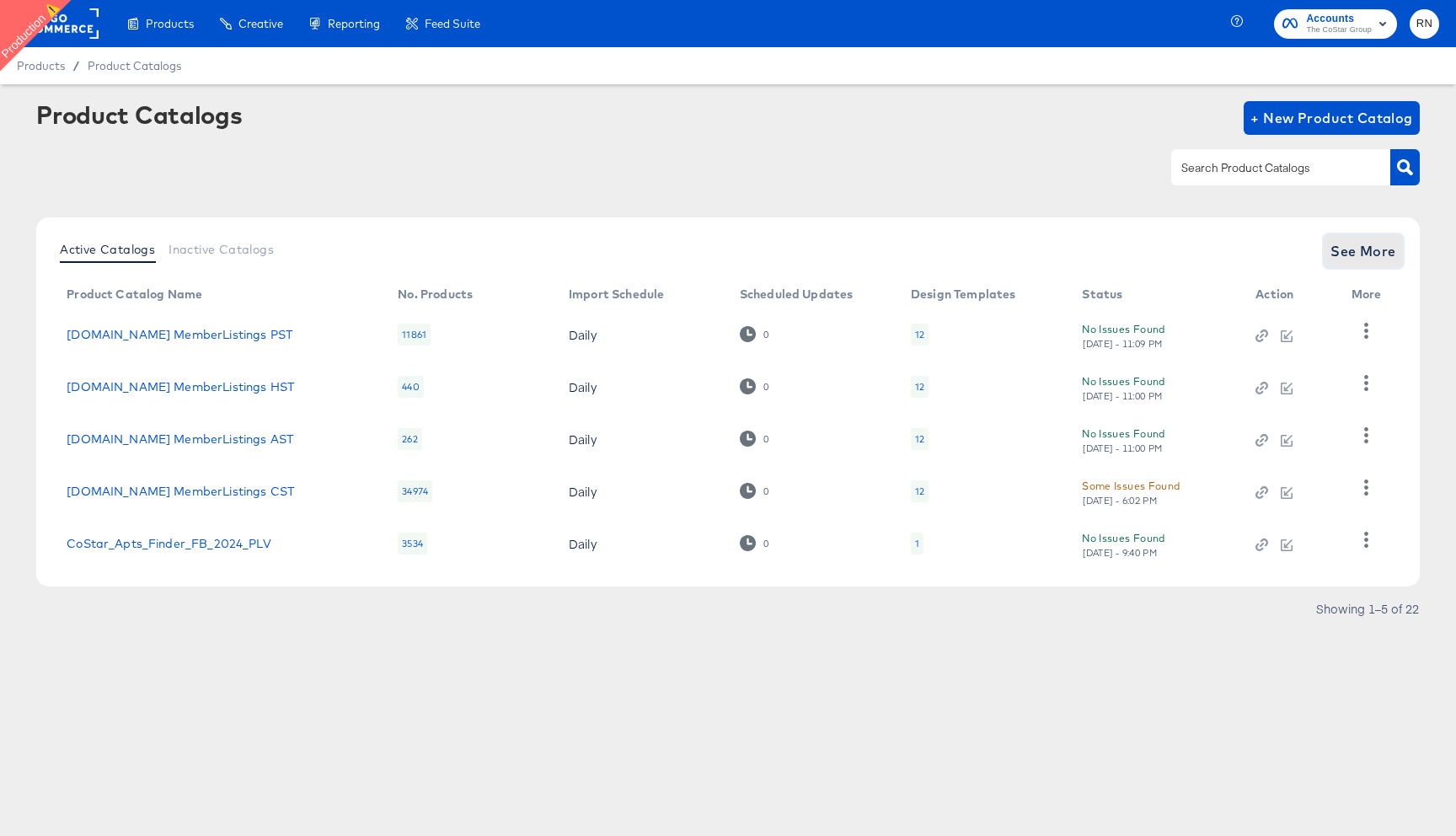
click at [1377, 250] on span "See More" at bounding box center [1364, 251] width 66 height 24
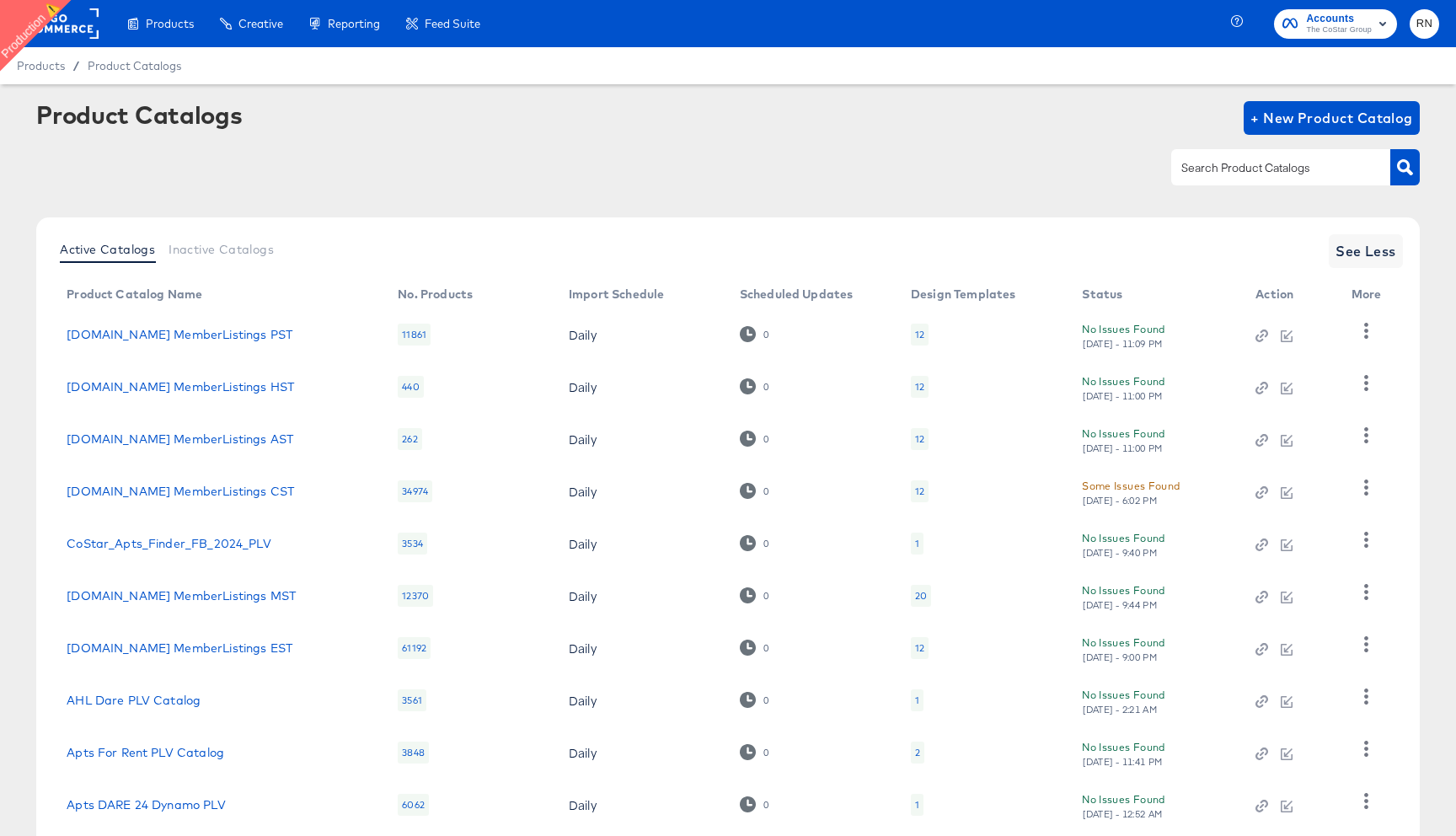
scroll to position [106, 0]
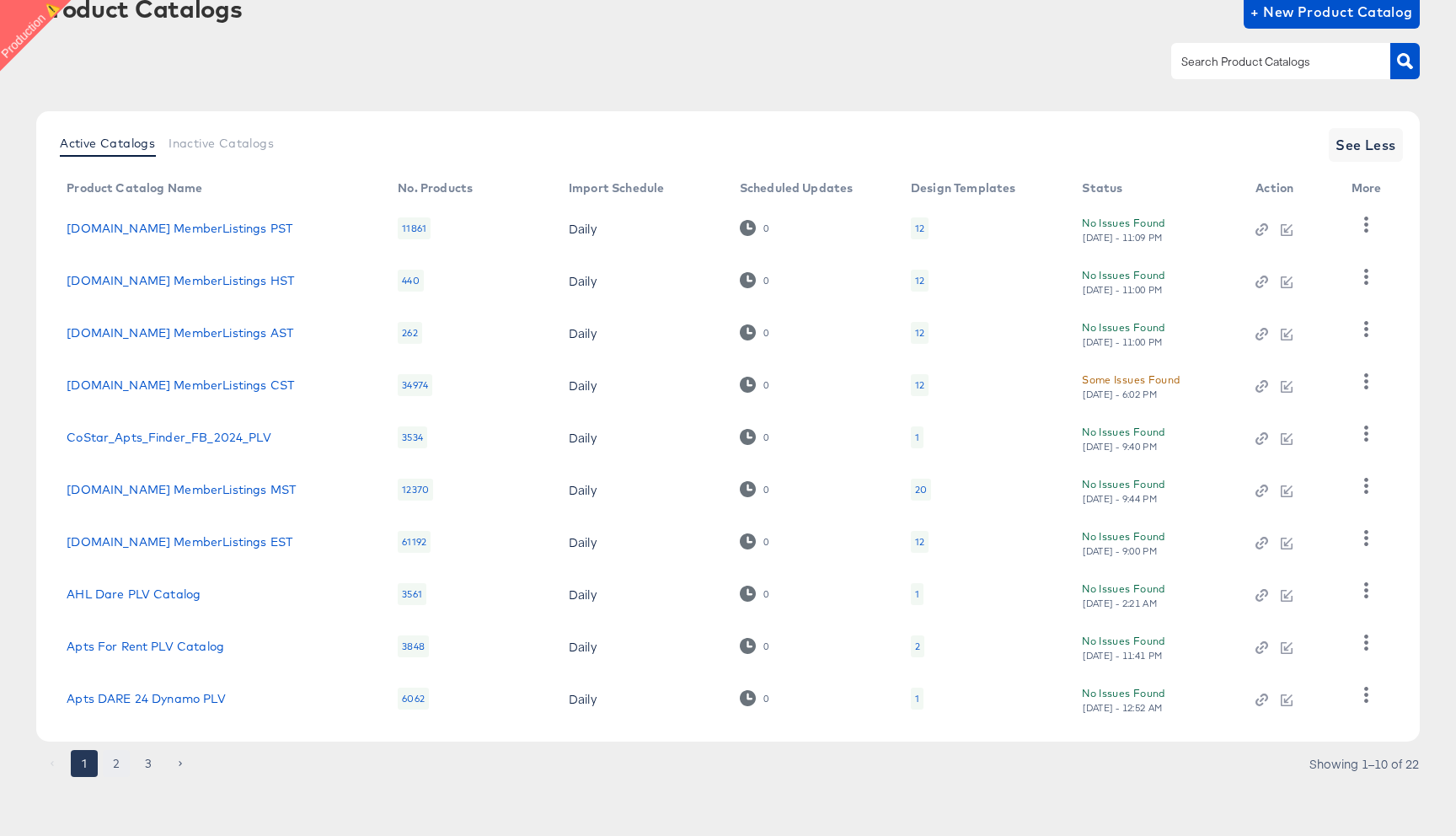
click at [122, 762] on button "2" at bounding box center [116, 763] width 27 height 27
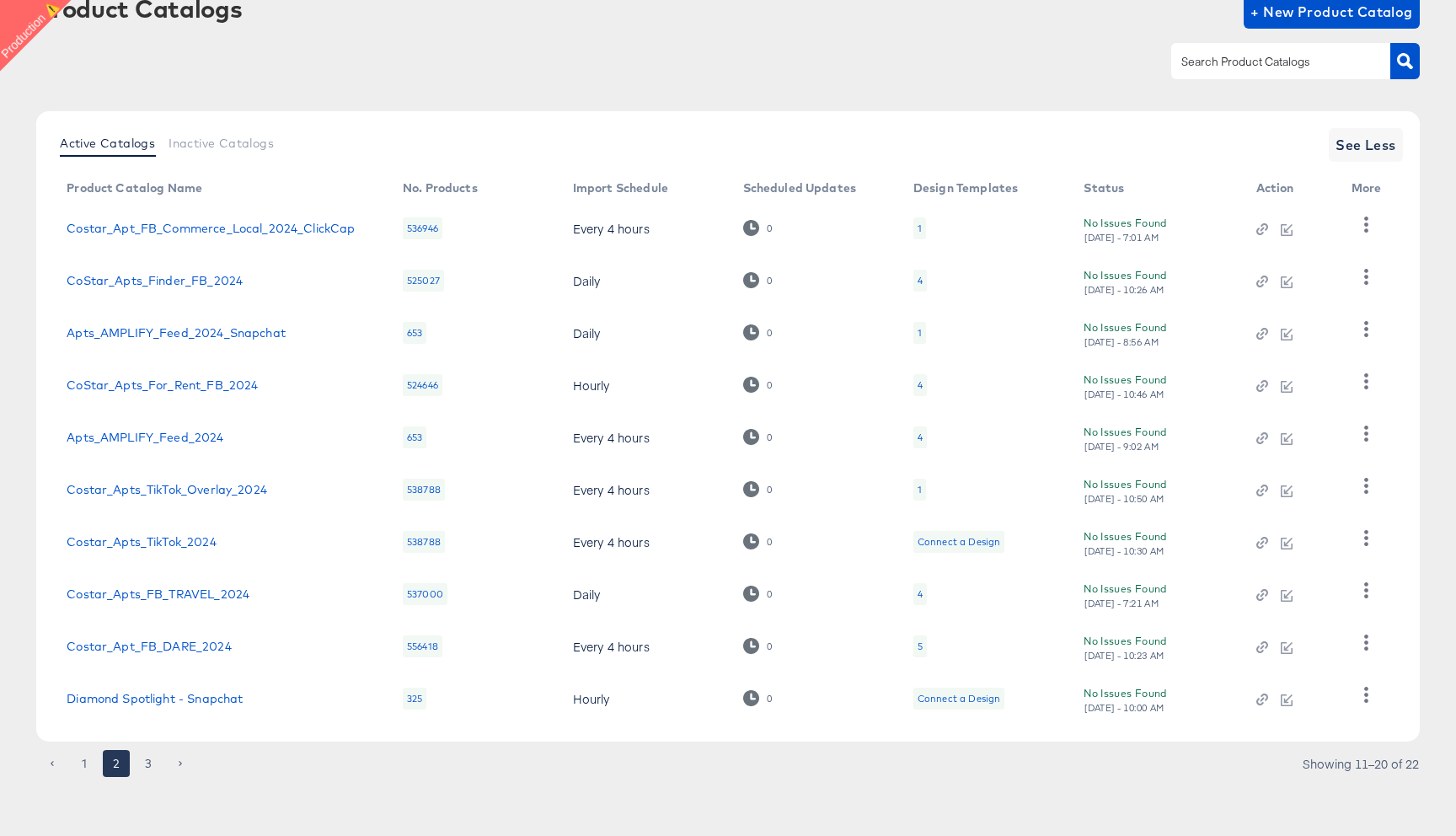
click at [204, 445] on td "Apts_AMPLIFY_Feed_2024" at bounding box center [221, 437] width 336 height 52
click at [204, 431] on link "Apts_AMPLIFY_Feed_2024" at bounding box center [145, 438] width 156 height 14
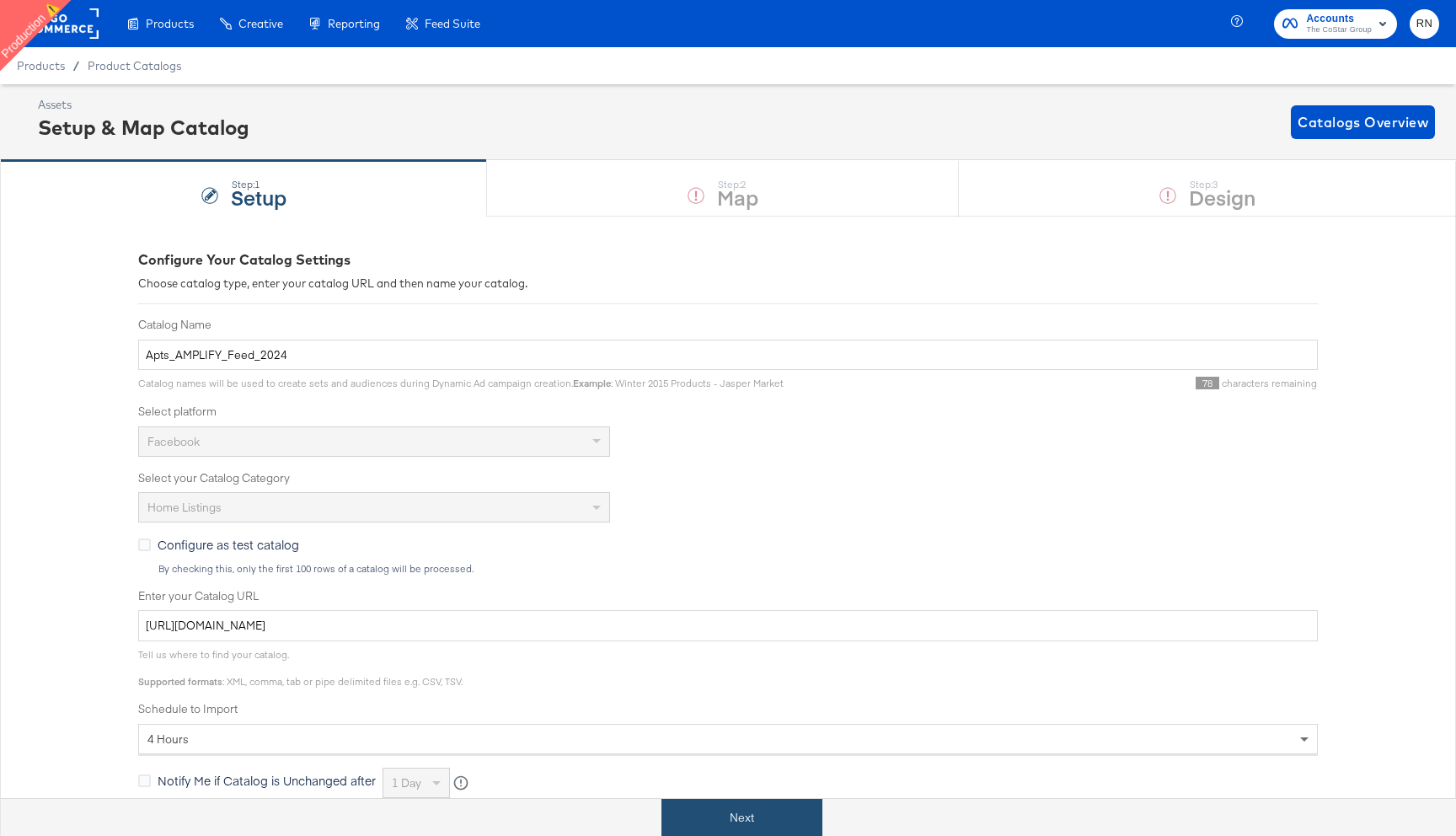
click at [738, 809] on button "Next" at bounding box center [742, 818] width 161 height 38
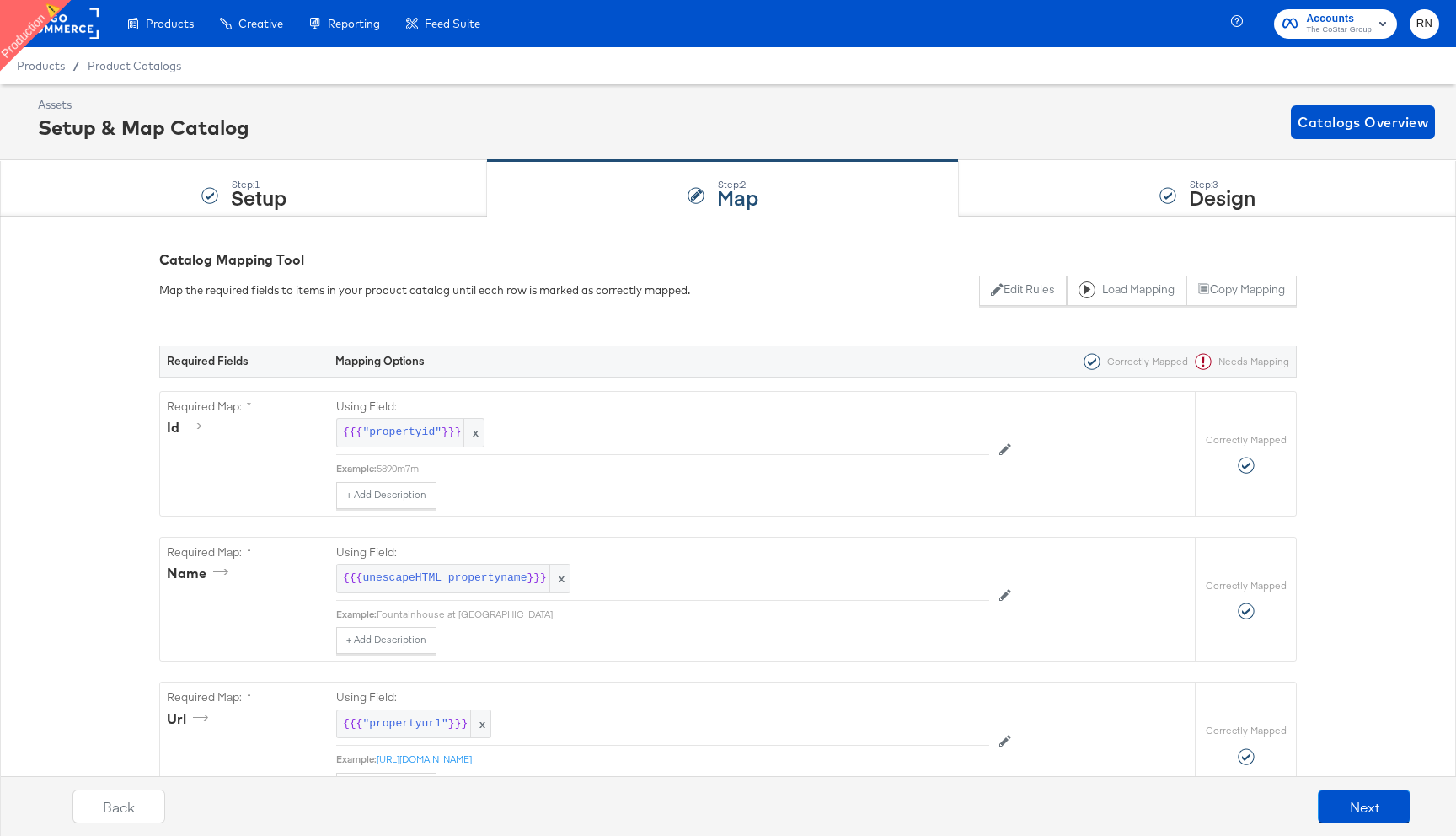
click at [1154, 200] on div "Step: 3 Design" at bounding box center [1208, 189] width 497 height 56
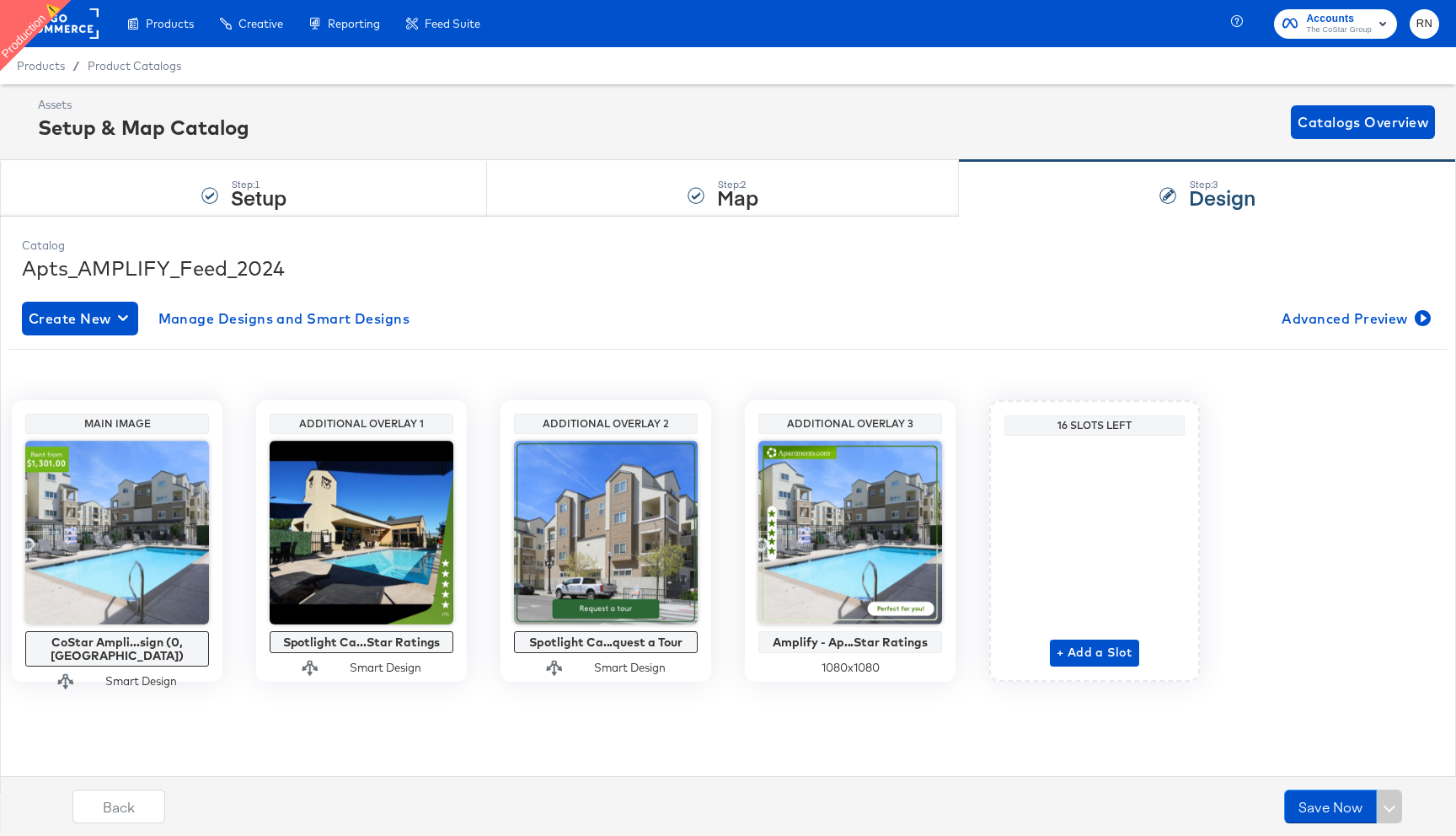
click at [71, 37] on rect at bounding box center [59, 24] width 78 height 30
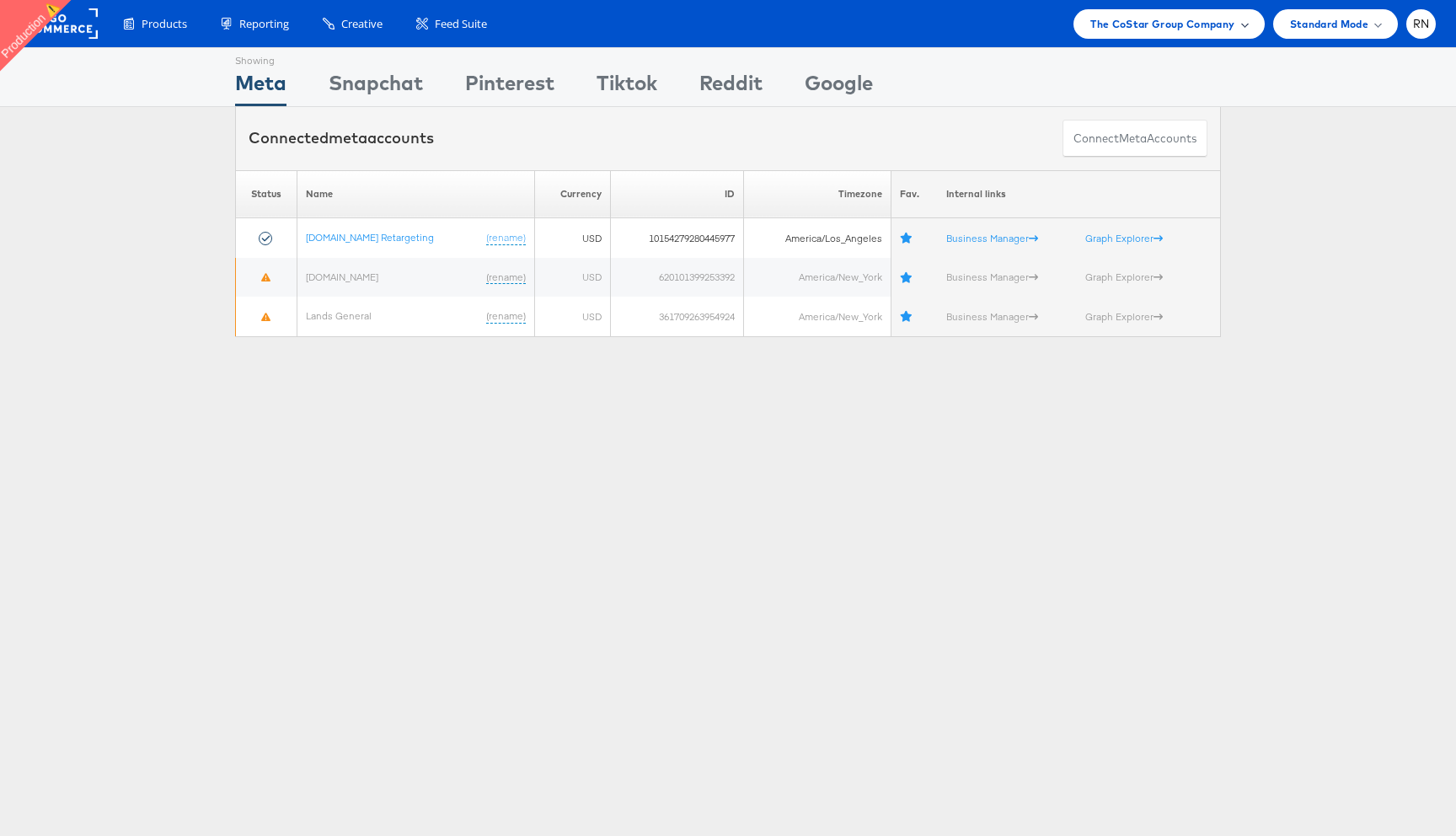
click at [1126, 17] on span "The CoStar Group Company" at bounding box center [1162, 24] width 145 height 18
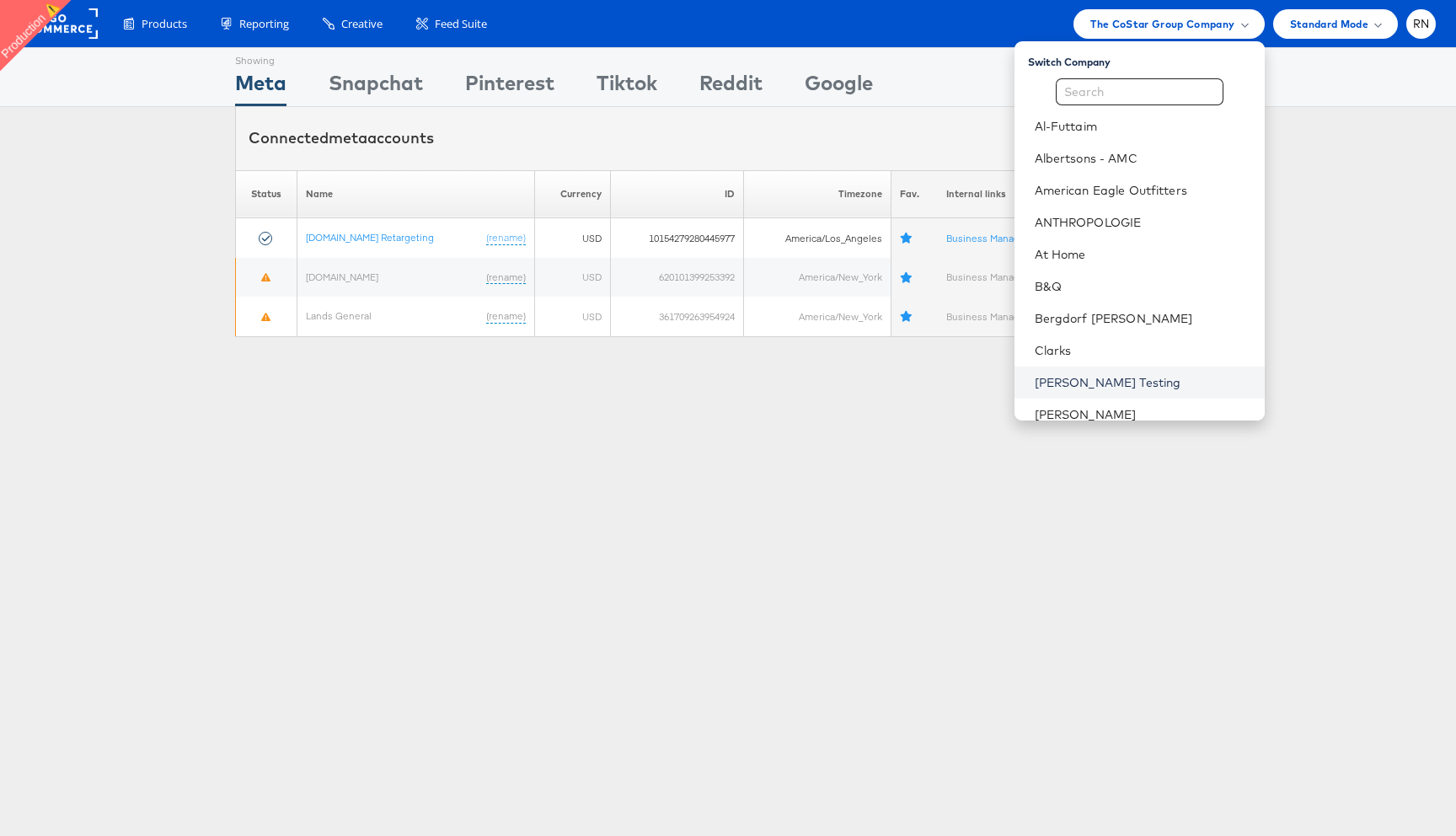
click at [1087, 375] on link "[PERSON_NAME] Testing" at bounding box center [1143, 383] width 216 height 17
